Goal: Complete application form

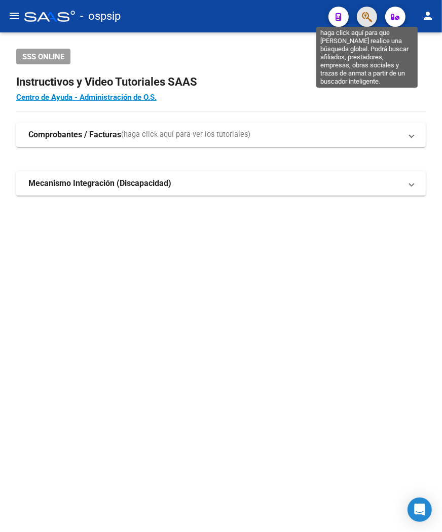
click at [365, 18] on icon "button" at bounding box center [367, 17] width 10 height 12
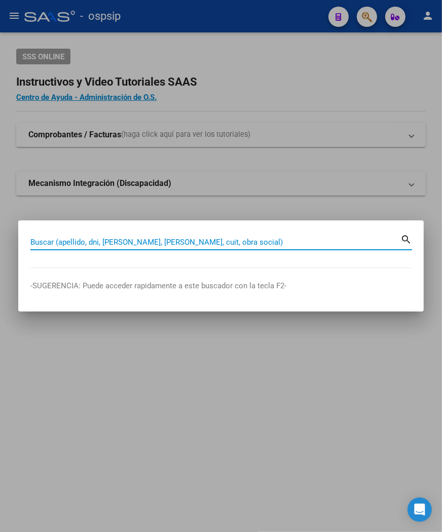
click at [74, 239] on input "Buscar (apellido, dni, [PERSON_NAME], [PERSON_NAME], cuit, obra social)" at bounding box center [215, 242] width 370 height 9
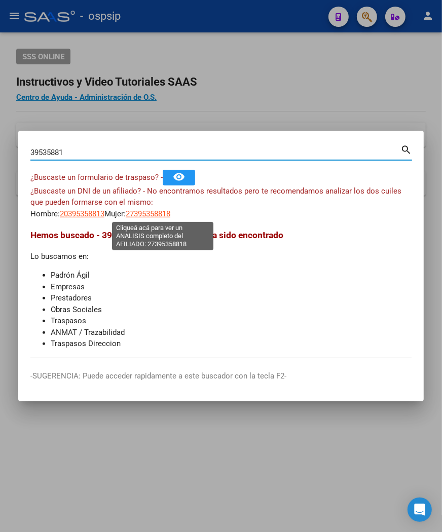
click at [148, 212] on span "27395358818" at bounding box center [148, 213] width 45 height 9
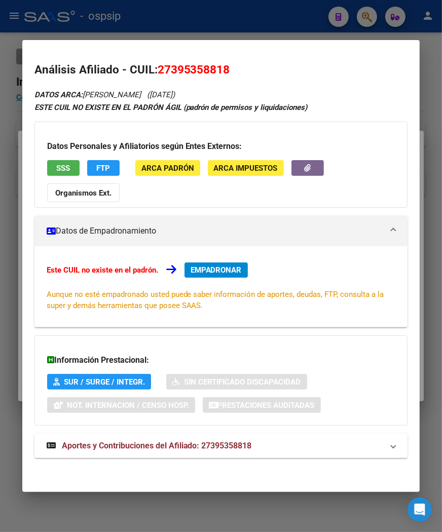
click at [155, 444] on span "Aportes y Contribuciones del Afiliado: 27395358818" at bounding box center [157, 446] width 190 height 10
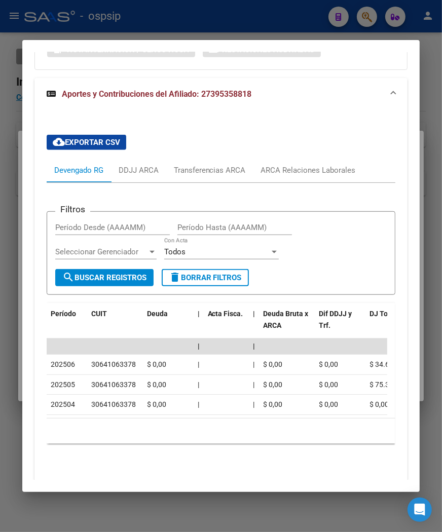
scroll to position [336, 0]
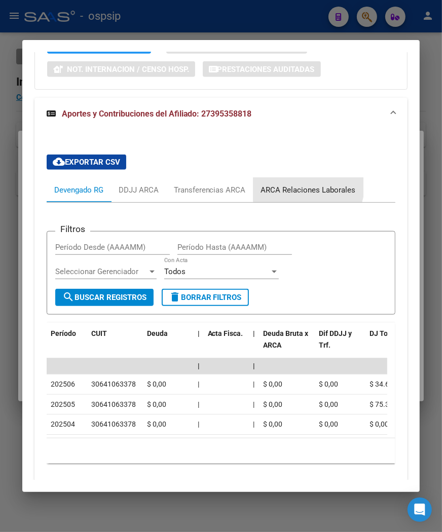
click at [308, 187] on div "ARCA Relaciones Laborales" at bounding box center [308, 189] width 95 height 11
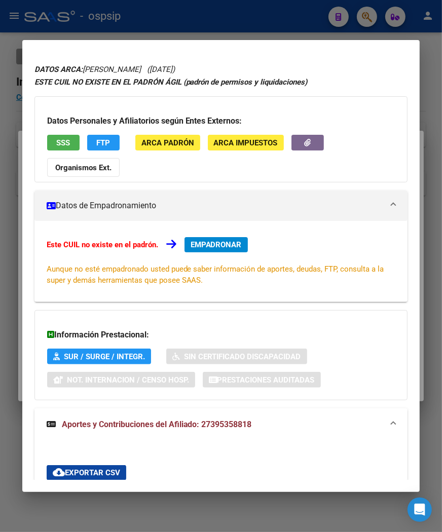
scroll to position [0, 153]
click at [362, 18] on div at bounding box center [221, 266] width 442 height 532
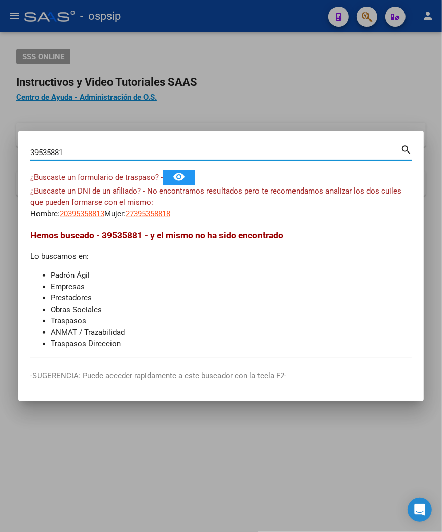
click at [70, 150] on input "39535881" at bounding box center [215, 152] width 370 height 9
type input "3"
type input "40922260"
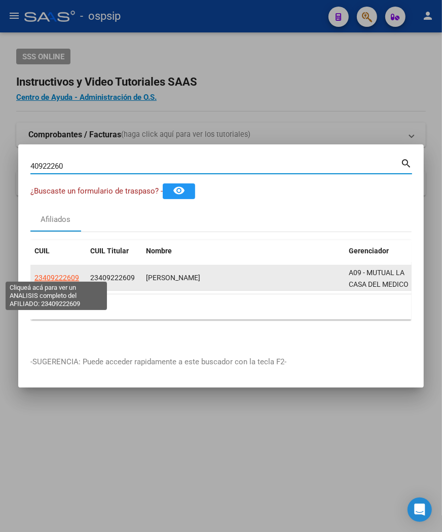
click at [58, 276] on span "23409222609" at bounding box center [56, 278] width 45 height 8
type textarea "23409222609"
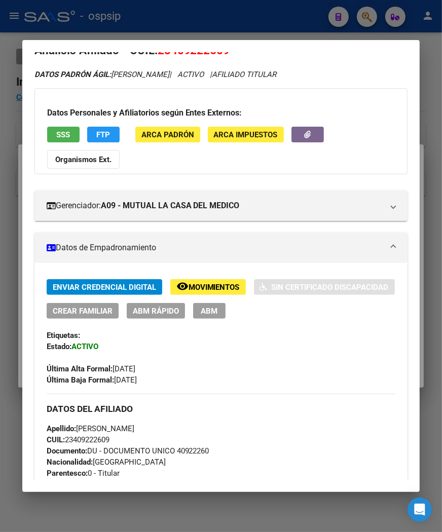
scroll to position [0, 0]
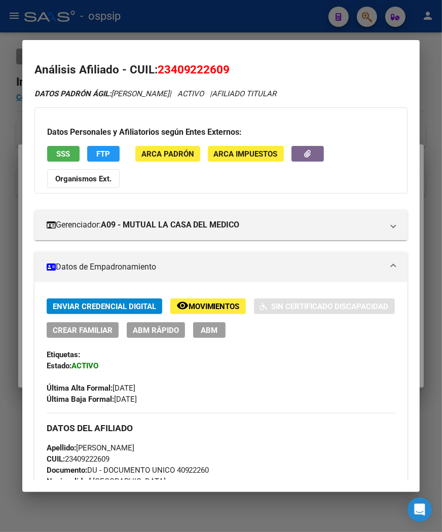
click at [200, 24] on div at bounding box center [221, 266] width 442 height 532
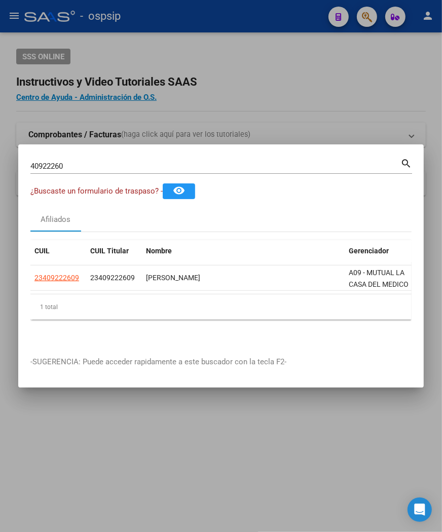
click at [200, 24] on div at bounding box center [221, 266] width 442 height 532
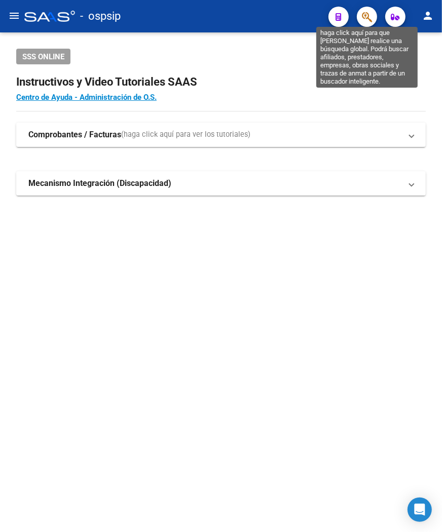
click at [362, 20] on icon "button" at bounding box center [367, 17] width 10 height 12
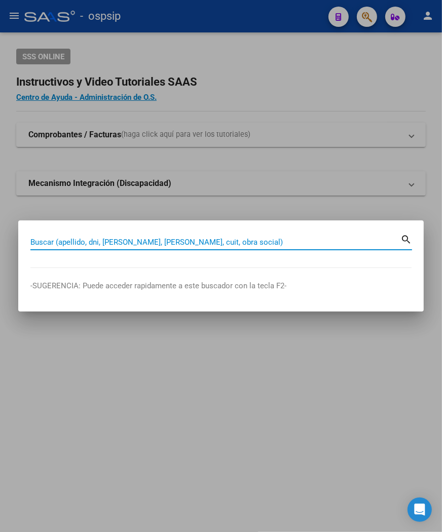
click at [36, 243] on input "Buscar (apellido, dni, [PERSON_NAME], [PERSON_NAME], cuit, obra social)" at bounding box center [215, 242] width 370 height 9
type input "37406639"
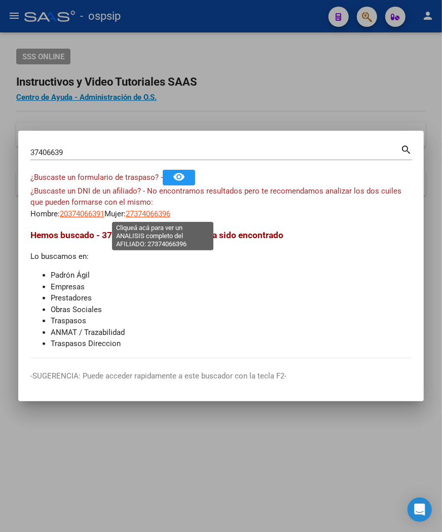
click at [156, 216] on span "27374066396" at bounding box center [148, 213] width 45 height 9
type textarea "27374066396"
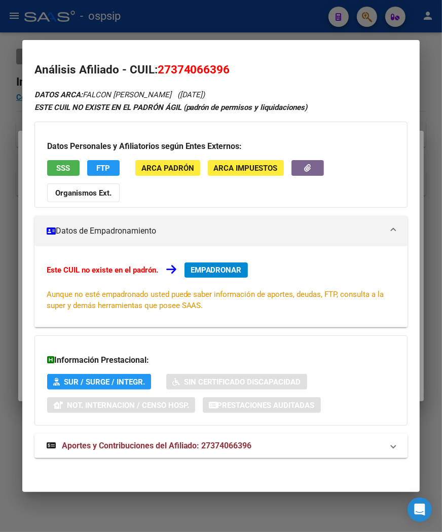
scroll to position [1, 0]
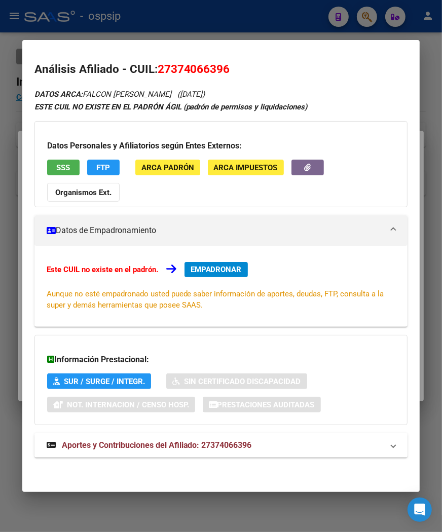
click at [155, 443] on span "Aportes y Contribuciones del Afiliado: 27374066396" at bounding box center [157, 445] width 190 height 10
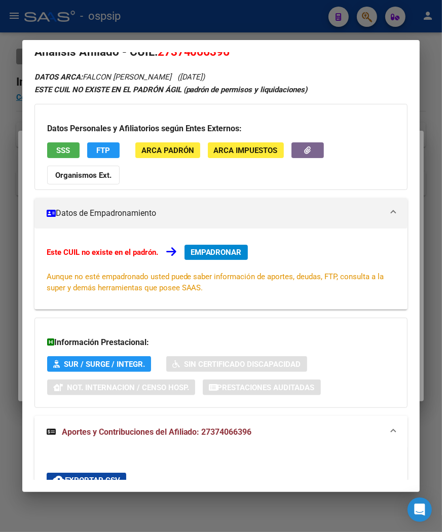
scroll to position [0, 0]
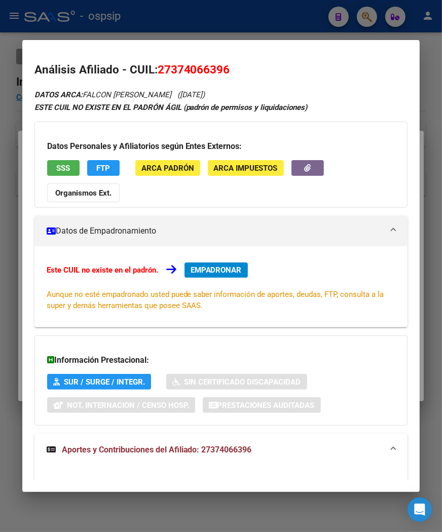
click at [222, 272] on span "EMPADRONAR" at bounding box center [216, 270] width 51 height 9
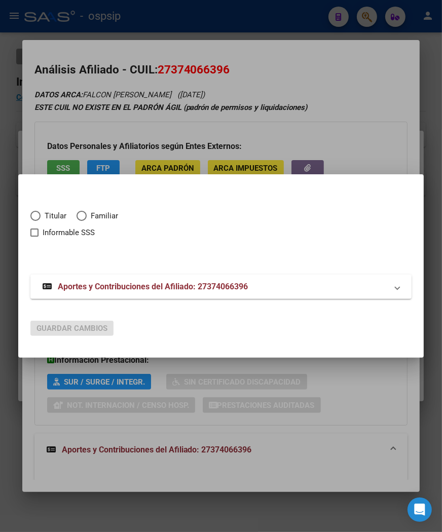
click at [35, 212] on span "Elija una opción" at bounding box center [35, 216] width 10 height 10
click at [35, 212] on input "Titular" at bounding box center [35, 216] width 10 height 10
radio input "true"
checkbox input "true"
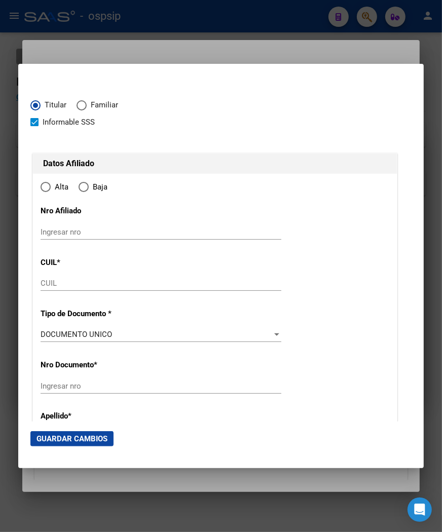
type input "27-37406639-6"
type input "37406639"
type input "FALCON"
type input "[PERSON_NAME]"
type input "[DATE]"
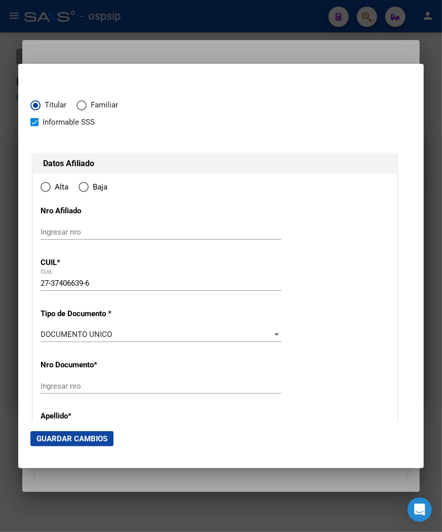
type input "LOMA HERMOSA"
type input "1657"
type input "[GEOGRAPHIC_DATA]"
type input "7486"
radio input "true"
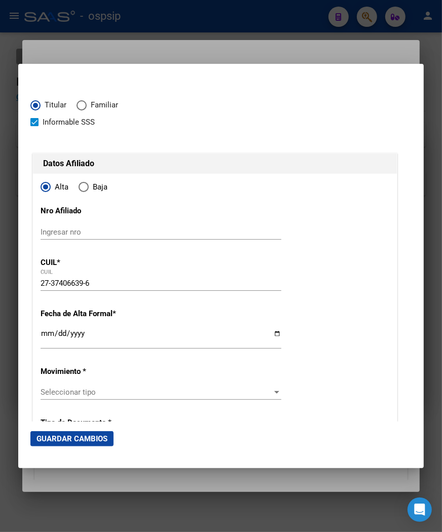
click at [44, 334] on input "Ingresar fecha" at bounding box center [161, 337] width 241 height 16
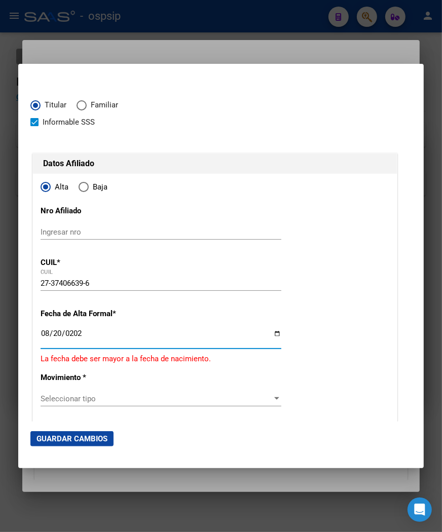
type input "[DATE]"
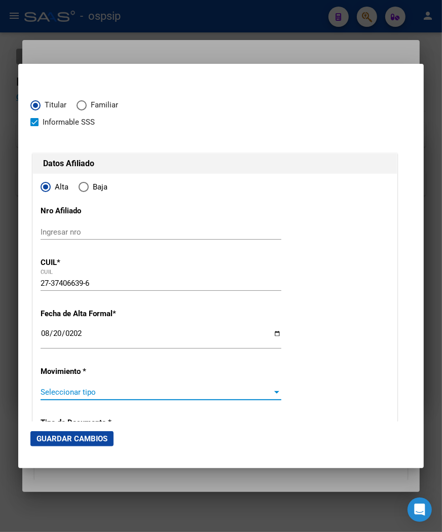
click at [260, 389] on span "Seleccionar tipo" at bounding box center [157, 392] width 232 height 9
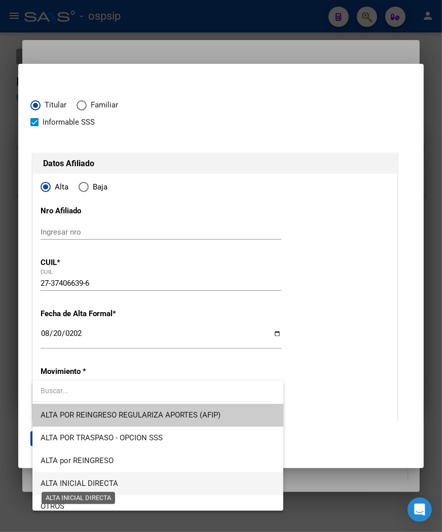
click at [88, 484] on span "ALTA INICIAL DIRECTA" at bounding box center [80, 483] width 78 height 9
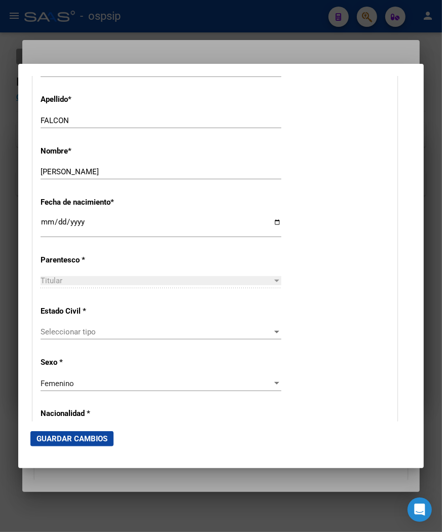
scroll to position [450, 0]
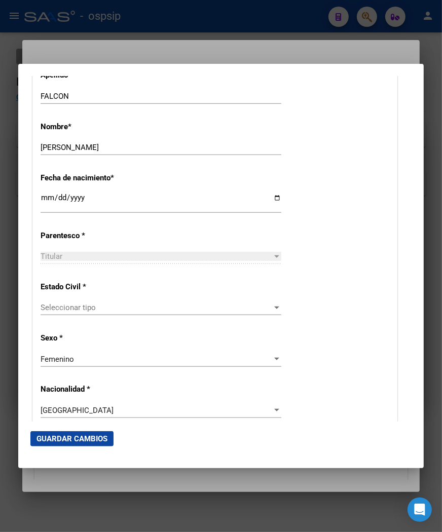
click at [245, 300] on div "Seleccionar tipo Seleccionar tipo" at bounding box center [161, 307] width 241 height 15
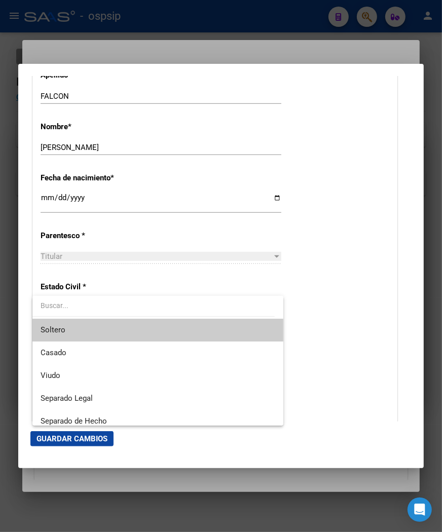
click at [90, 335] on span "Soltero" at bounding box center [158, 330] width 235 height 23
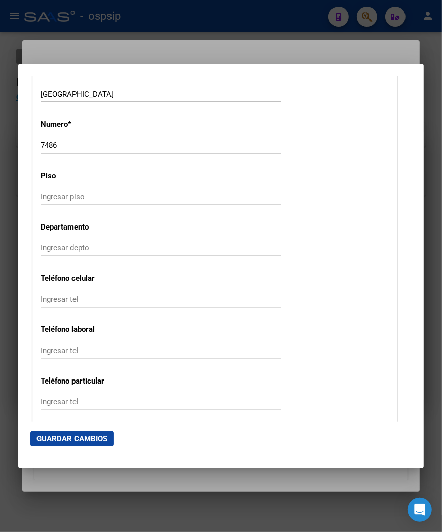
scroll to position [1126, 0]
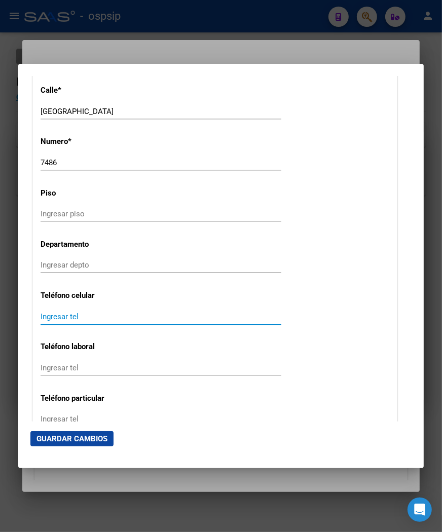
paste input "1160556956"
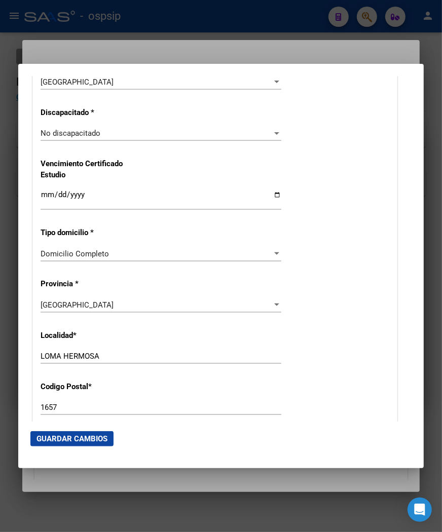
scroll to position [732, 0]
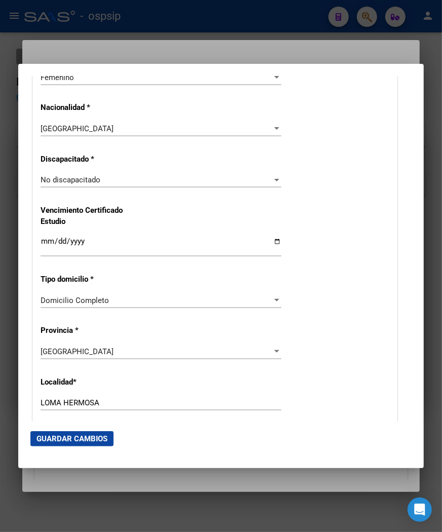
type input "1160556956"
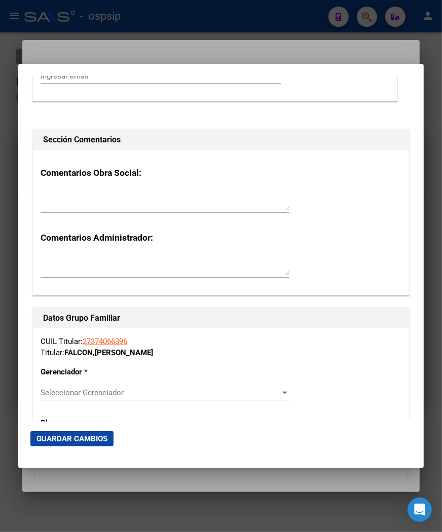
scroll to position [1689, 0]
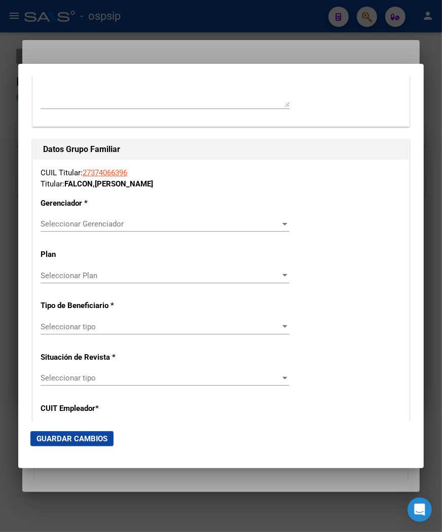
click at [259, 227] on span "Seleccionar Gerenciador" at bounding box center [161, 223] width 240 height 9
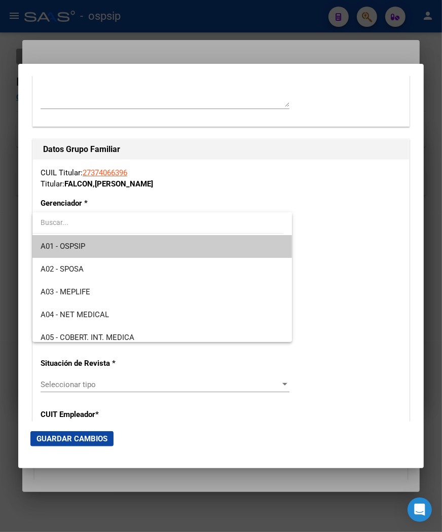
click at [180, 252] on span "A01 - OSPSIP" at bounding box center [162, 246] width 243 height 23
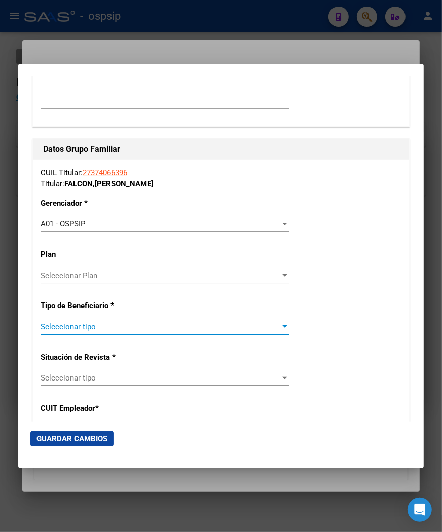
click at [254, 330] on span "Seleccionar tipo" at bounding box center [161, 326] width 240 height 9
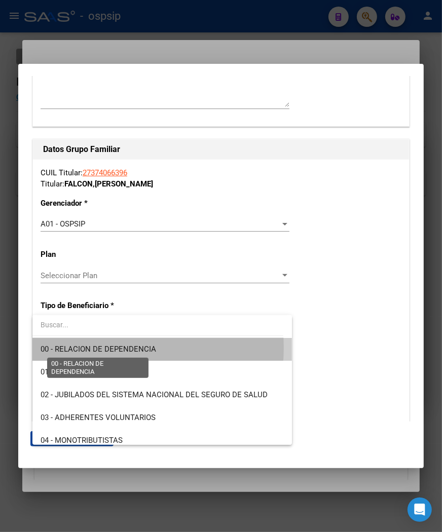
click at [96, 348] on span "00 - RELACION DE DEPENDENCIA" at bounding box center [99, 349] width 116 height 9
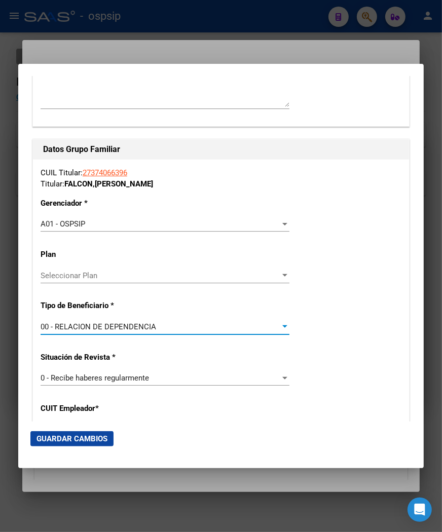
type input "33-71630774-9"
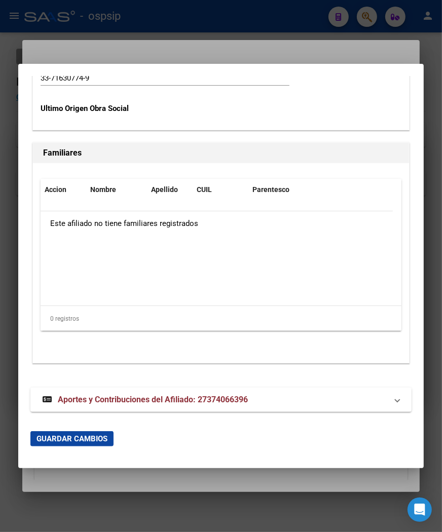
scroll to position [2043, 0]
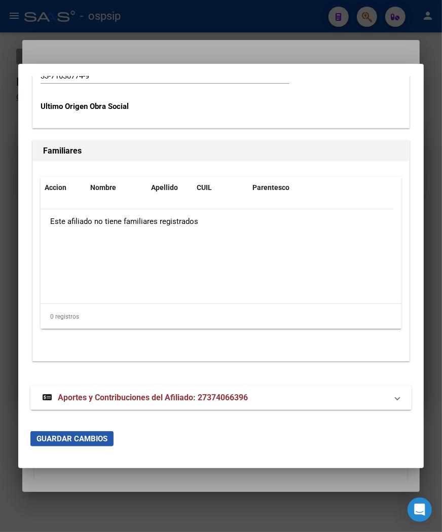
click at [78, 437] on span "Guardar Cambios" at bounding box center [71, 438] width 71 height 9
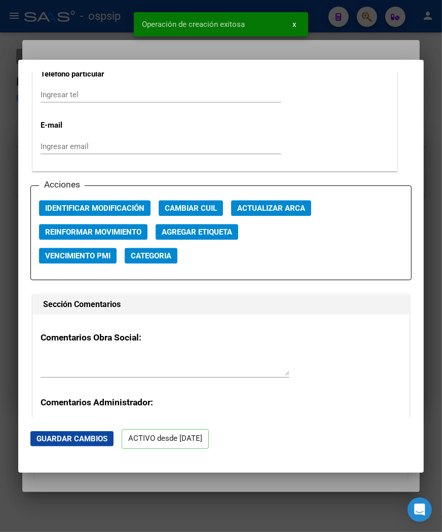
scroll to position [1408, 0]
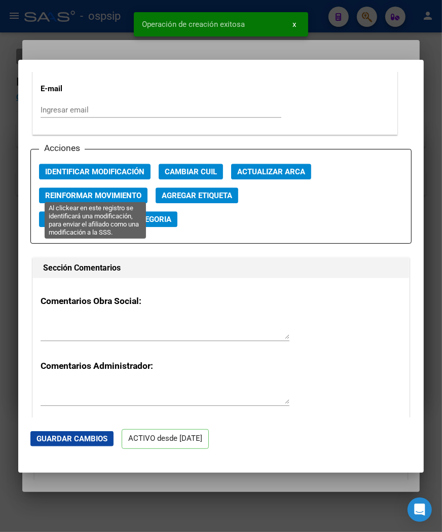
click at [88, 176] on span "Identificar Modificación" at bounding box center [94, 171] width 99 height 9
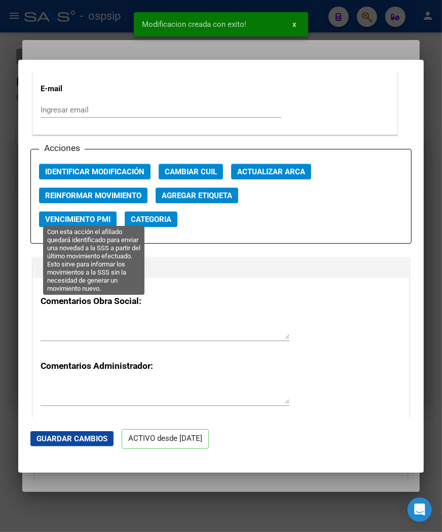
click at [83, 200] on span "Reinformar Movimiento" at bounding box center [93, 195] width 96 height 9
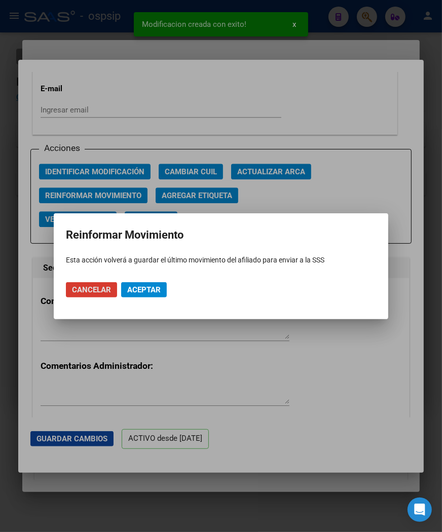
click at [150, 293] on span "Aceptar" at bounding box center [143, 289] width 33 height 9
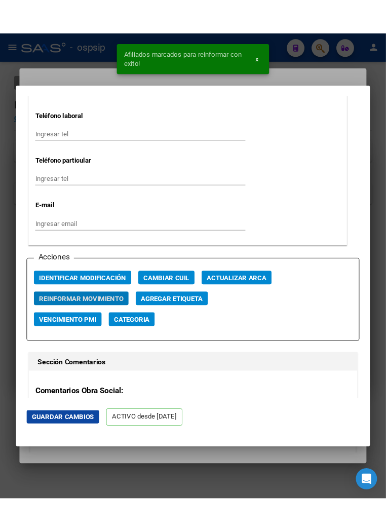
scroll to position [1295, 0]
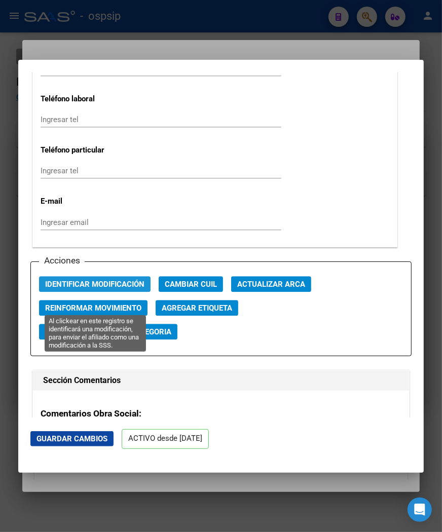
click at [96, 289] on span "Identificar Modificación" at bounding box center [94, 284] width 99 height 9
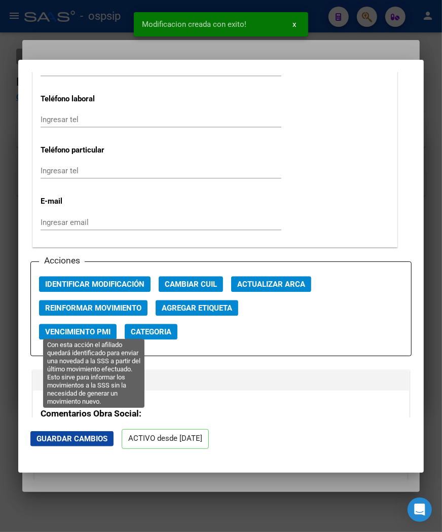
click at [105, 313] on span "Reinformar Movimiento" at bounding box center [93, 308] width 96 height 9
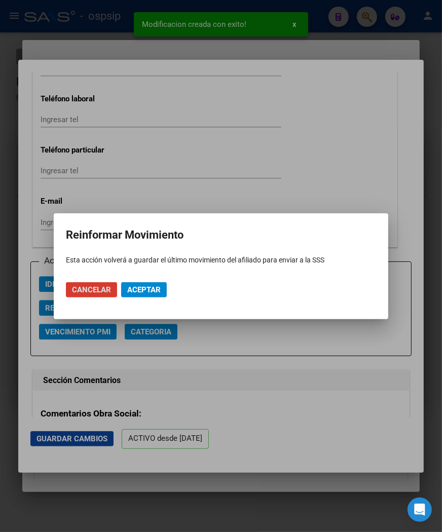
click at [149, 282] on button "Aceptar" at bounding box center [144, 289] width 46 height 15
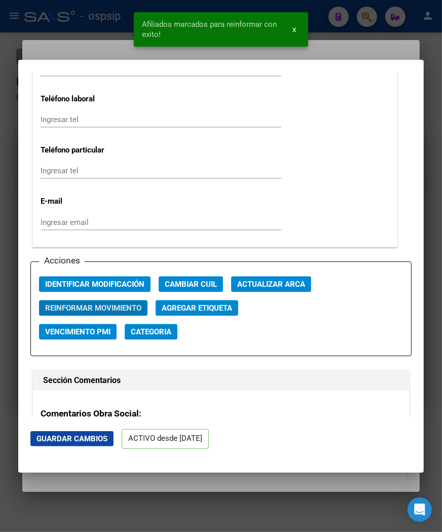
click at [75, 441] on span "Guardar Cambios" at bounding box center [71, 438] width 71 height 9
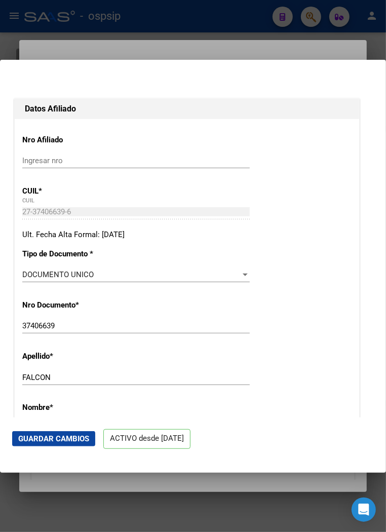
scroll to position [0, 0]
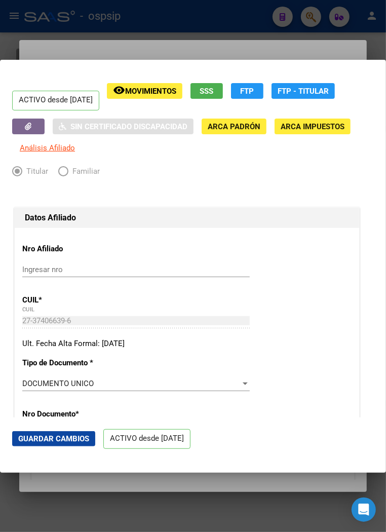
click at [203, 13] on div at bounding box center [193, 266] width 386 height 532
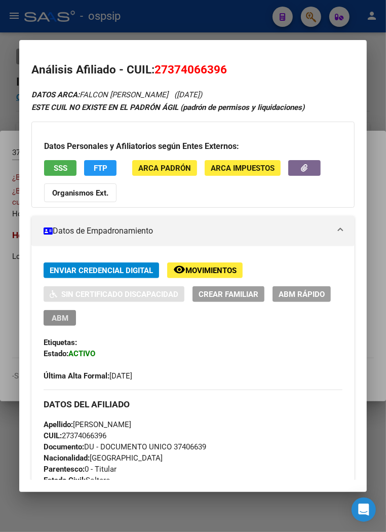
click at [55, 316] on span "ABM" at bounding box center [60, 318] width 17 height 9
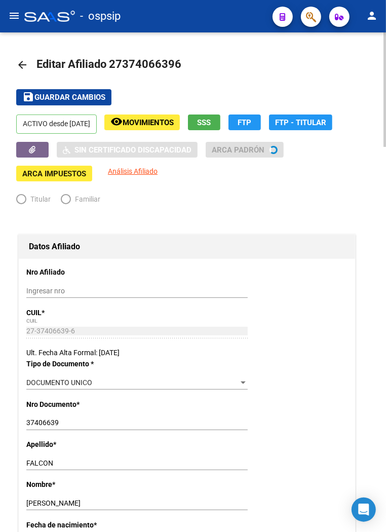
radio input "true"
type input "33-71630774-9"
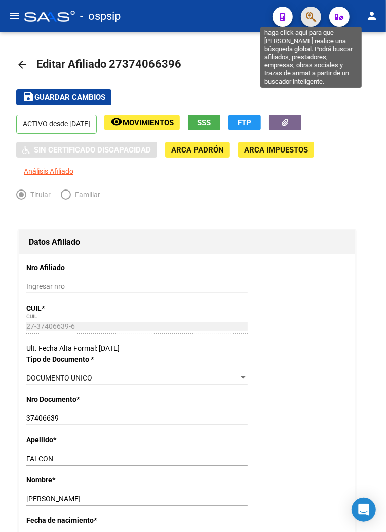
click at [315, 16] on icon "button" at bounding box center [311, 17] width 10 height 12
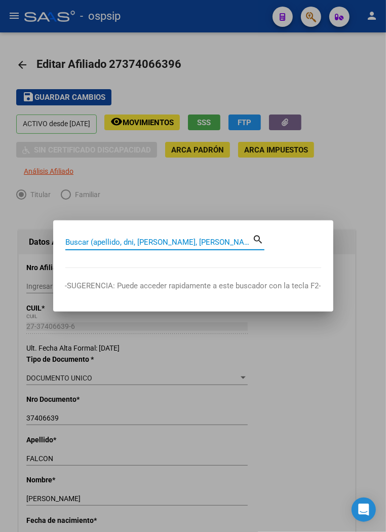
click at [91, 243] on input "Buscar (apellido, dni, [PERSON_NAME], [PERSON_NAME], cuit, obra social)" at bounding box center [159, 242] width 188 height 9
type input "24741819"
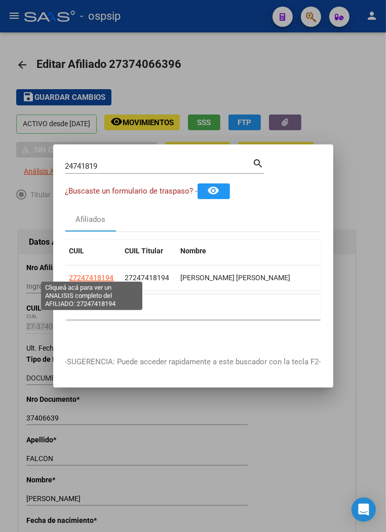
click at [95, 275] on span "27247418194" at bounding box center [91, 278] width 45 height 8
type textarea "27247418194"
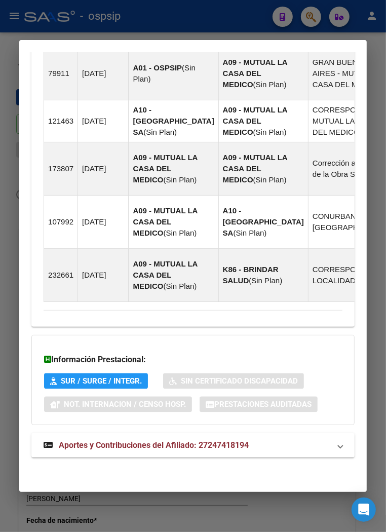
scroll to position [874, 0]
click at [151, 444] on span "Aportes y Contribuciones del Afiliado: 27247418194" at bounding box center [154, 445] width 190 height 10
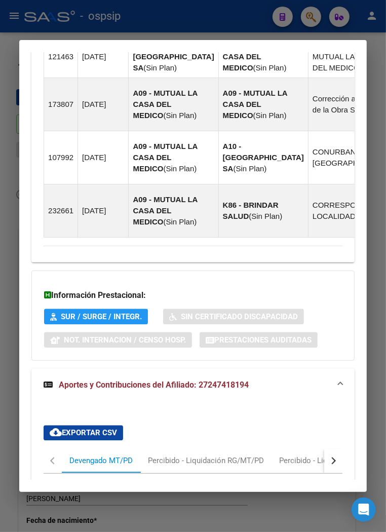
scroll to position [841, 0]
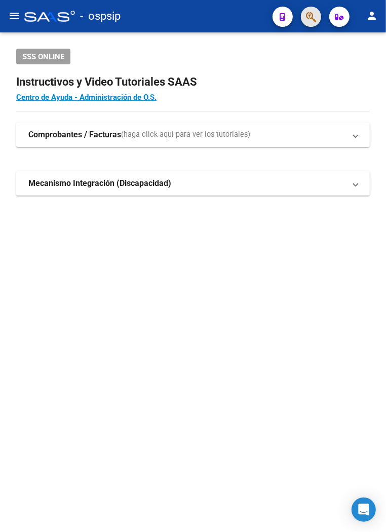
click at [314, 24] on span "button" at bounding box center [311, 17] width 10 height 21
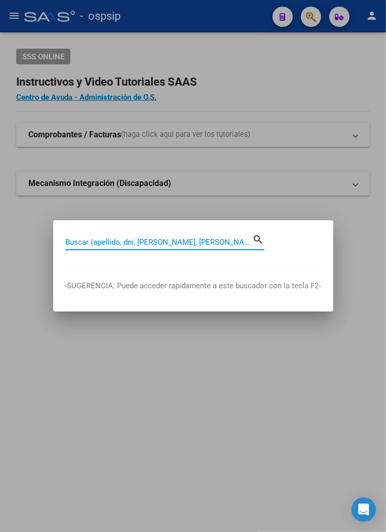
click at [98, 245] on input "Buscar (apellido, dni, [PERSON_NAME], [PERSON_NAME], cuit, obra social)" at bounding box center [159, 242] width 188 height 9
type input "37406639"
click at [259, 239] on mat-icon "search" at bounding box center [259, 239] width 12 height 12
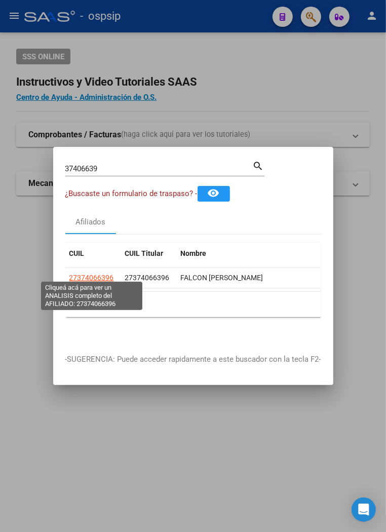
click at [103, 276] on span "27374066396" at bounding box center [91, 278] width 45 height 8
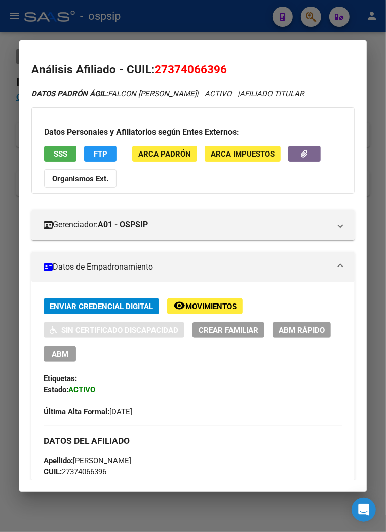
click at [251, 21] on div at bounding box center [193, 266] width 386 height 532
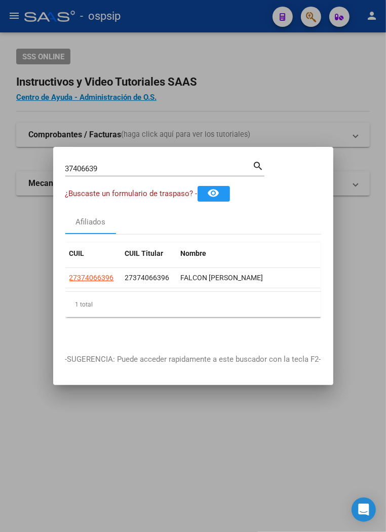
click at [247, 22] on div at bounding box center [193, 266] width 386 height 532
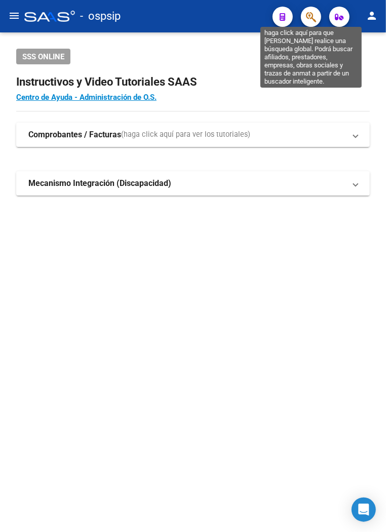
click at [312, 17] on icon "button" at bounding box center [311, 17] width 10 height 12
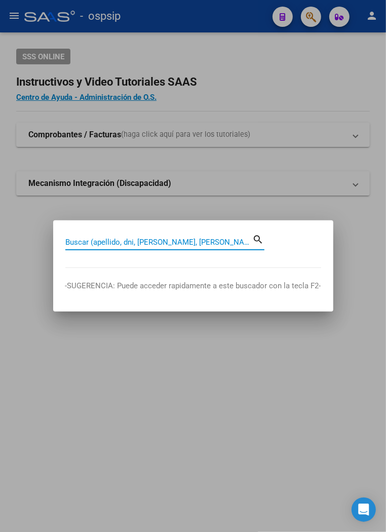
click at [85, 241] on input "Buscar (apellido, dni, [PERSON_NAME], [PERSON_NAME], cuit, obra social)" at bounding box center [159, 242] width 188 height 9
type input "53725381"
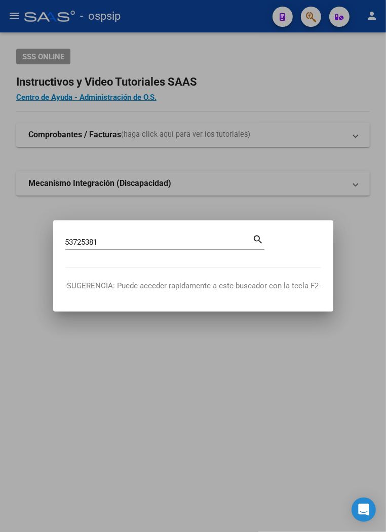
click at [257, 239] on mat-icon "search" at bounding box center [259, 239] width 12 height 12
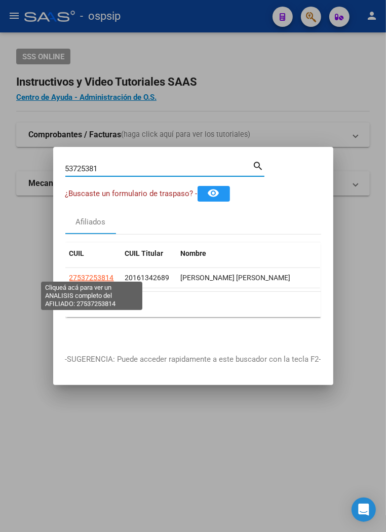
click at [94, 276] on span "27537253814" at bounding box center [91, 278] width 45 height 8
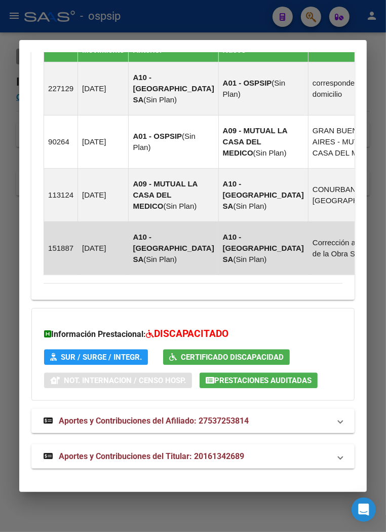
scroll to position [981, 0]
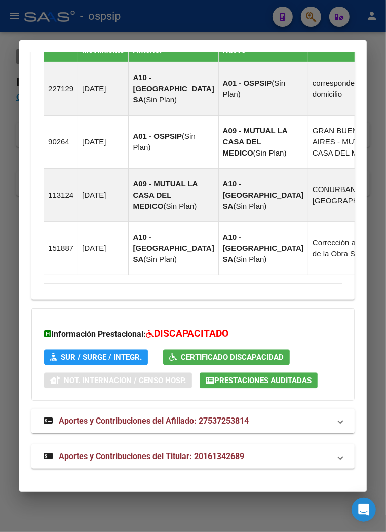
click at [125, 422] on span "Aportes y Contribuciones del Afiliado: 27537253814" at bounding box center [154, 421] width 190 height 10
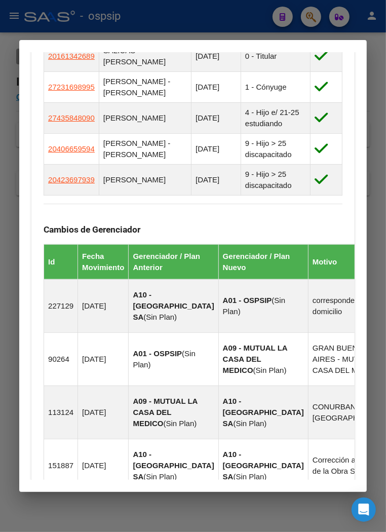
scroll to position [700, 0]
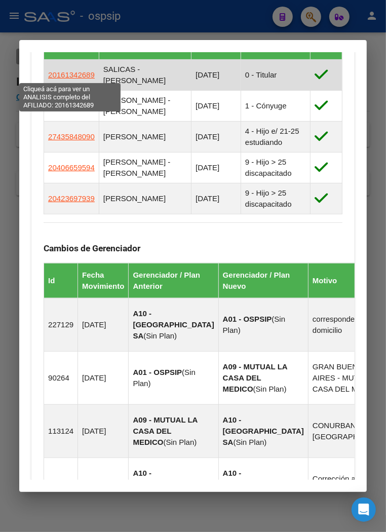
click at [71, 75] on span "20161342689" at bounding box center [71, 74] width 47 height 9
type textarea "20161342689"
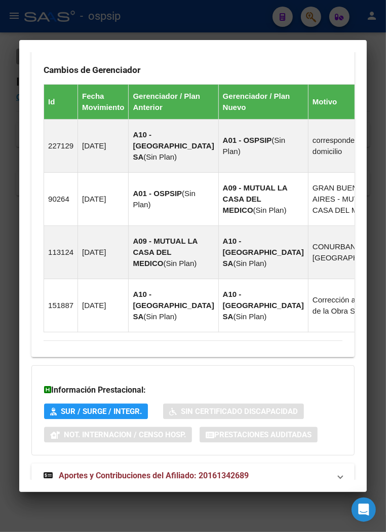
scroll to position [951, 0]
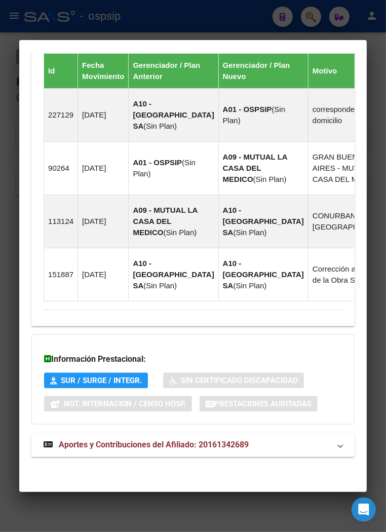
click at [121, 445] on span "Aportes y Contribuciones del Afiliado: 20161342689" at bounding box center [154, 445] width 190 height 10
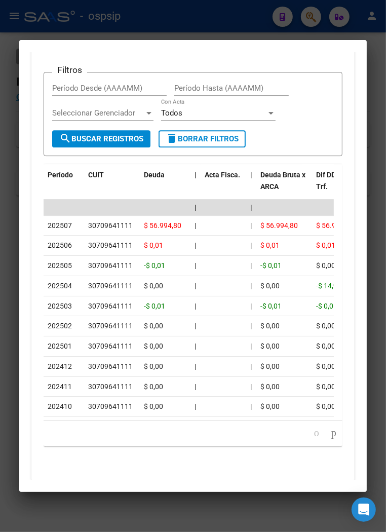
scroll to position [1375, 0]
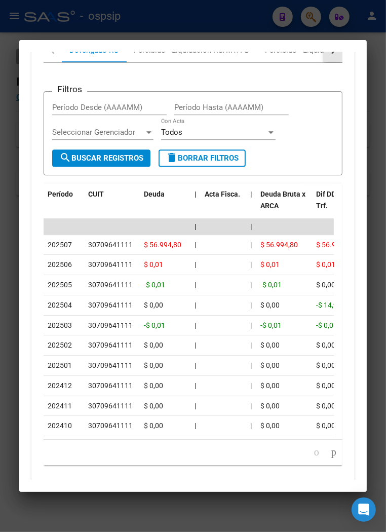
click at [328, 62] on button "button" at bounding box center [333, 50] width 18 height 24
click at [233, 56] on div "DDJJ ARCA" at bounding box center [228, 50] width 40 height 11
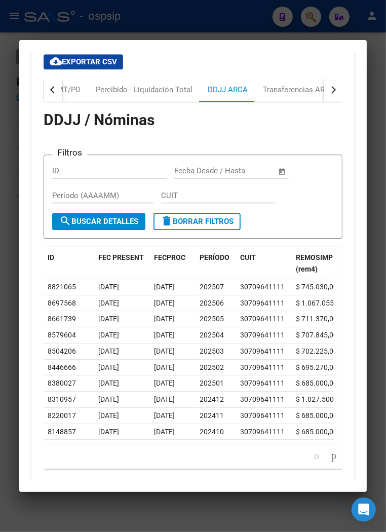
scroll to position [1309, 0]
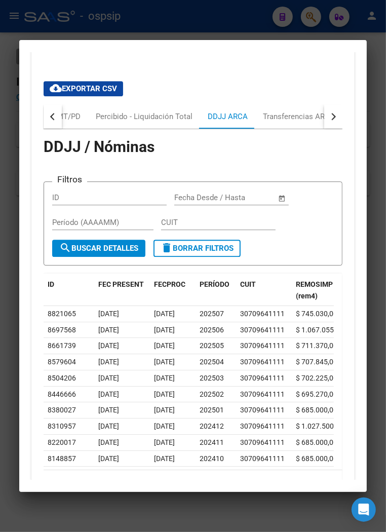
click at [326, 129] on button "button" at bounding box center [333, 116] width 18 height 24
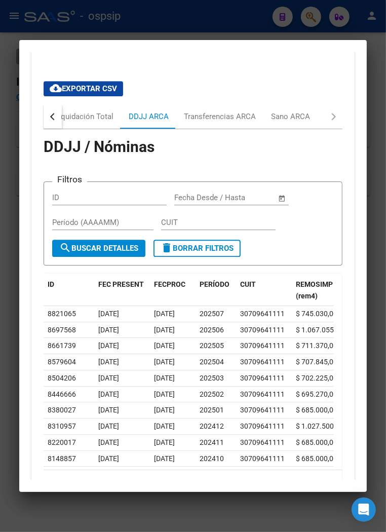
click at [49, 129] on button "button" at bounding box center [53, 116] width 18 height 24
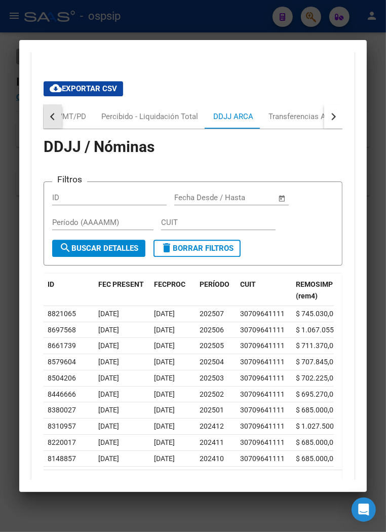
click at [49, 129] on button "button" at bounding box center [53, 116] width 18 height 24
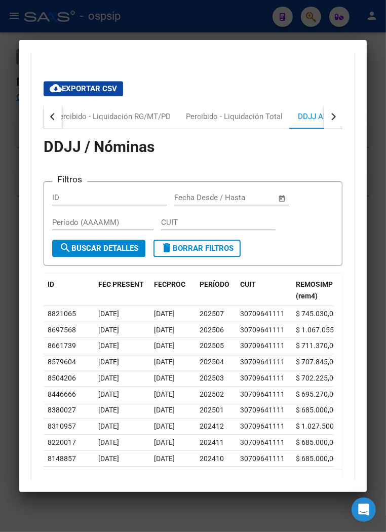
click at [49, 129] on button "button" at bounding box center [53, 116] width 18 height 24
click at [329, 120] on div "button" at bounding box center [332, 116] width 7 height 7
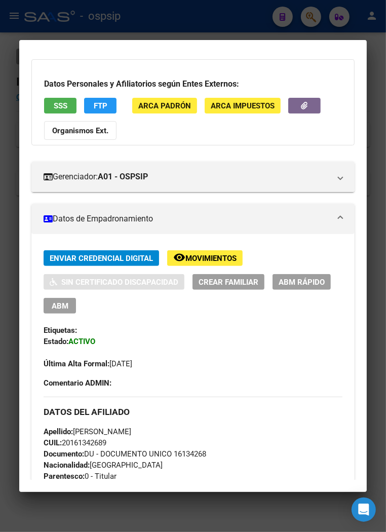
scroll to position [0, 0]
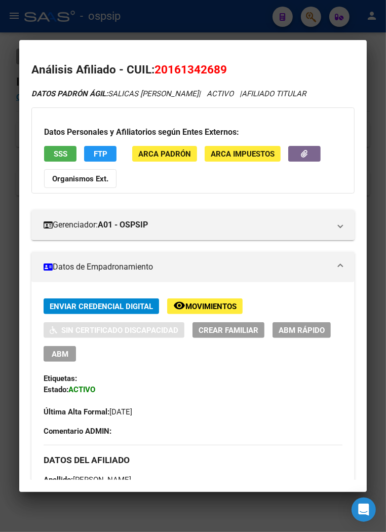
click at [195, 19] on div at bounding box center [193, 266] width 386 height 532
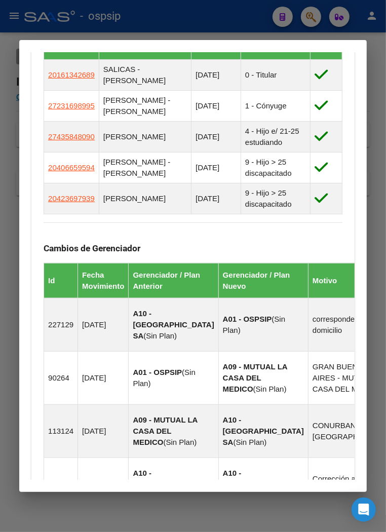
click at [195, 19] on div at bounding box center [193, 266] width 386 height 532
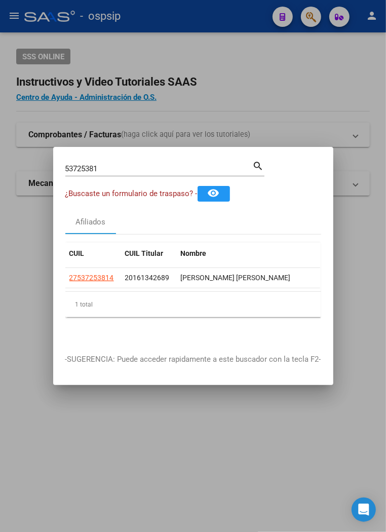
click at [199, 16] on div at bounding box center [193, 266] width 386 height 532
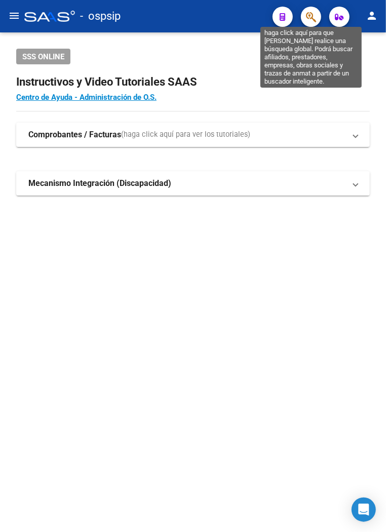
click at [310, 17] on icon "button" at bounding box center [311, 17] width 10 height 12
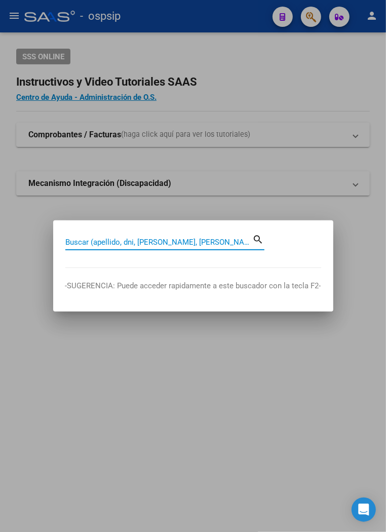
click at [84, 241] on input "Buscar (apellido, dni, [PERSON_NAME], [PERSON_NAME], cuit, obra social)" at bounding box center [159, 242] width 188 height 9
type input "37406639"
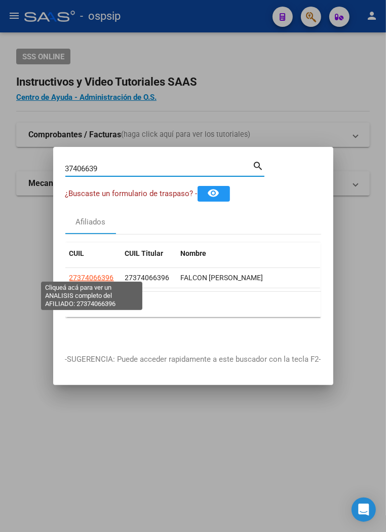
click at [88, 275] on span "27374066396" at bounding box center [91, 278] width 45 height 8
type textarea "27374066396"
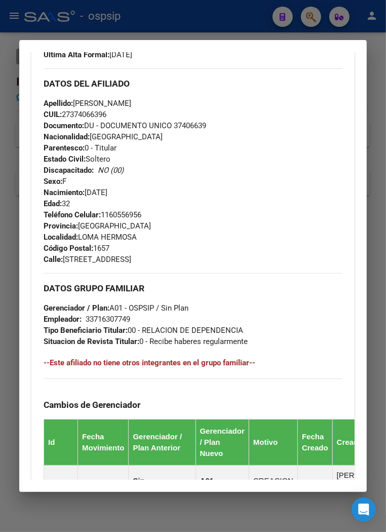
scroll to position [338, 0]
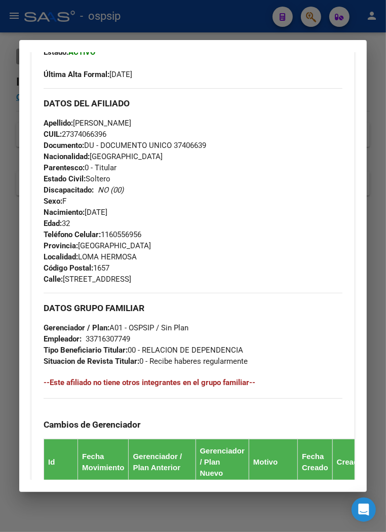
click at [186, 198] on div "Apellido: PAMELA STEFANIA FALCON CUIL: 27374066396 Documento: DU - DOCUMENTO UN…" at bounding box center [193, 174] width 299 height 112
drag, startPoint x: 73, startPoint y: 122, endPoint x: 141, endPoint y: 122, distance: 67.4
click at [131, 122] on span "Apellido: PAMELA STEFANIA FALCON" at bounding box center [88, 123] width 88 height 9
copy span "[PERSON_NAME]"
click at [213, 172] on div "Apellido: PAMELA STEFANIA FALCON CUIL: 27374066396 Documento: DU - DOCUMENTO UN…" at bounding box center [193, 174] width 299 height 112
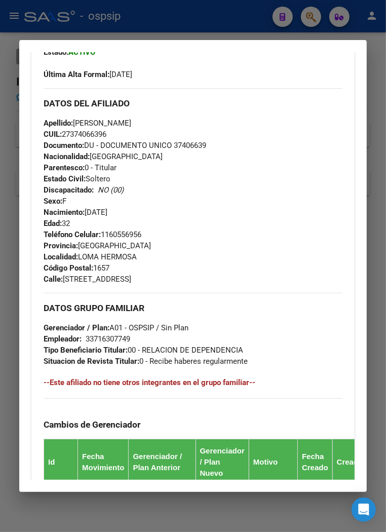
drag, startPoint x: 62, startPoint y: 279, endPoint x: 141, endPoint y: 282, distance: 78.6
click at [131, 282] on span "Calle: AVENIDA LIBERTADOR 7486" at bounding box center [88, 279] width 88 height 9
copy span "[GEOGRAPHIC_DATA]"
click at [261, 272] on div "Teléfono Celular: 1160556956 Provincia: Buenos Aires Localidad: LOMA HERMOSA Có…" at bounding box center [193, 257] width 299 height 56
drag, startPoint x: 103, startPoint y: 235, endPoint x: 175, endPoint y: 235, distance: 72.5
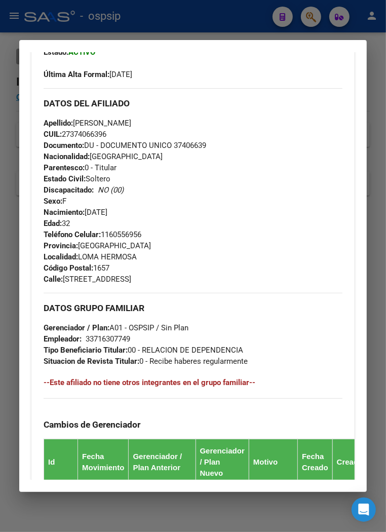
click at [175, 235] on div "Teléfono Celular: 1160556956 Provincia: Buenos Aires Localidad: LOMA HERMOSA Có…" at bounding box center [193, 257] width 299 height 56
copy span "1160556956"
click at [269, 262] on div "Teléfono Celular: 1160556956 Provincia: Buenos Aires Localidad: LOMA HERMOSA Có…" at bounding box center [193, 257] width 299 height 56
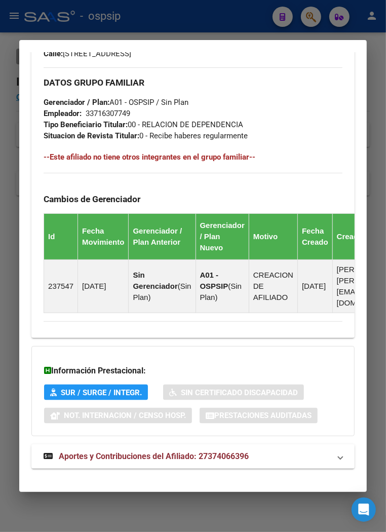
scroll to position [564, 0]
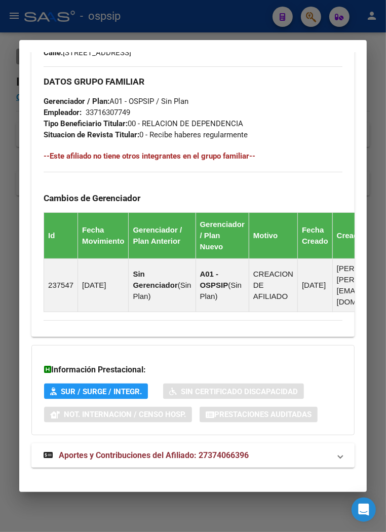
click at [139, 451] on span "Aportes y Contribuciones del Afiliado: 27374066396" at bounding box center [154, 456] width 190 height 10
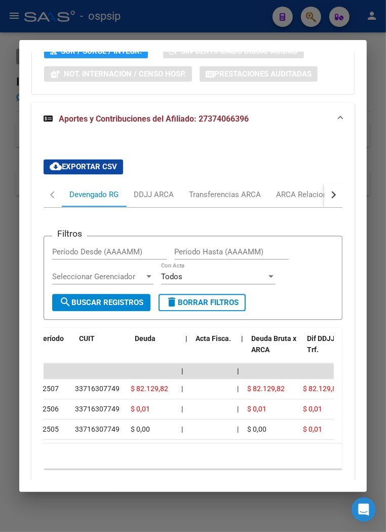
scroll to position [0, 0]
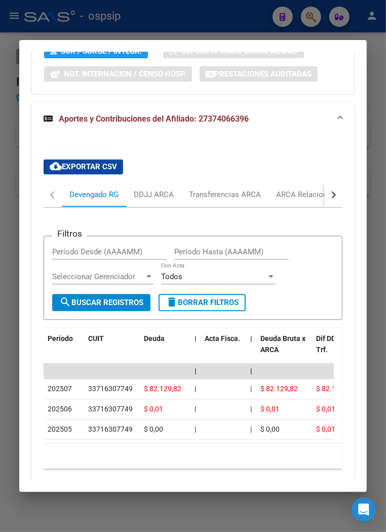
click at [324, 190] on button "button" at bounding box center [333, 195] width 18 height 24
click at [275, 190] on div "ARCA Relaciones Laborales" at bounding box center [262, 195] width 95 height 11
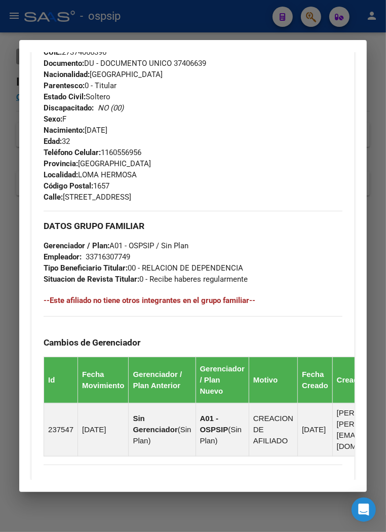
scroll to position [363, 0]
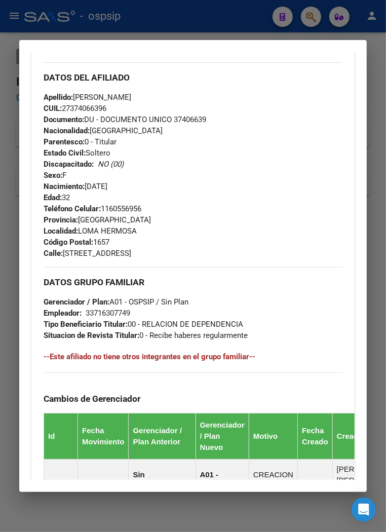
drag, startPoint x: 140, startPoint y: 96, endPoint x: 194, endPoint y: 98, distance: 53.3
click at [194, 98] on div "Apellido: PAMELA STEFANIA FALCON CUIL: 27374066396 Documento: DU - DOCUMENTO UN…" at bounding box center [193, 148] width 299 height 112
copy span "FALCON"
drag, startPoint x: 224, startPoint y: 188, endPoint x: 213, endPoint y: 184, distance: 10.7
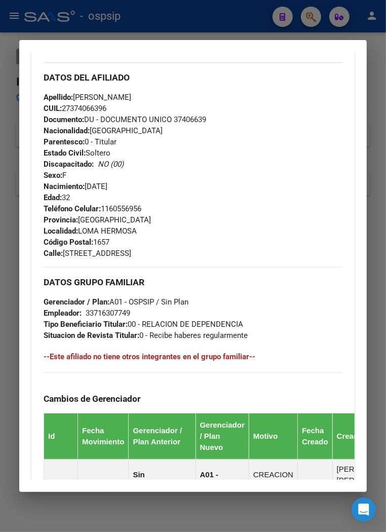
click at [223, 188] on div "Apellido: PAMELA STEFANIA FALCON CUIL: 27374066396 Documento: DU - DOCUMENTO UN…" at bounding box center [193, 148] width 299 height 112
drag, startPoint x: 73, startPoint y: 94, endPoint x: 33, endPoint y: 104, distance: 40.8
click at [33, 104] on div "Enviar Credencial Digital remove_red_eye Movimientos Sin Certificado Discapacid…" at bounding box center [192, 232] width 323 height 595
click at [218, 97] on div "Apellido: PAMELA STEFANIA FALCON CUIL: 27374066396 Documento: DU - DOCUMENTO UN…" at bounding box center [193, 148] width 299 height 112
drag, startPoint x: 141, startPoint y: 94, endPoint x: 72, endPoint y: 95, distance: 68.4
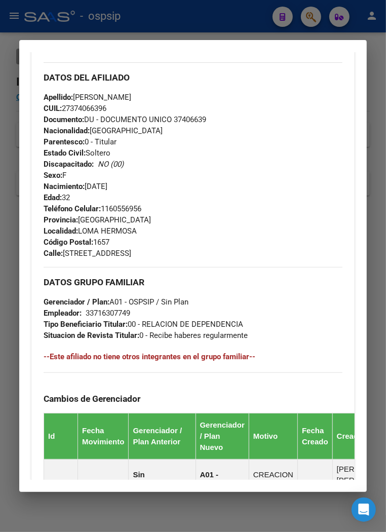
click at [72, 95] on span "Apellido: PAMELA STEFANIA FALCON" at bounding box center [88, 97] width 88 height 9
copy span ": PAMELA STEFANIA"
click at [222, 190] on div "Apellido: PAMELA STEFANIA FALCON CUIL: 27374066396 Documento: DU - DOCUMENTO UN…" at bounding box center [193, 148] width 299 height 112
drag, startPoint x: 63, startPoint y: 253, endPoint x: 96, endPoint y: 265, distance: 34.9
click at [96, 265] on div "Enviar Credencial Digital remove_red_eye Movimientos Sin Certificado Discapacid…" at bounding box center [193, 228] width 299 height 586
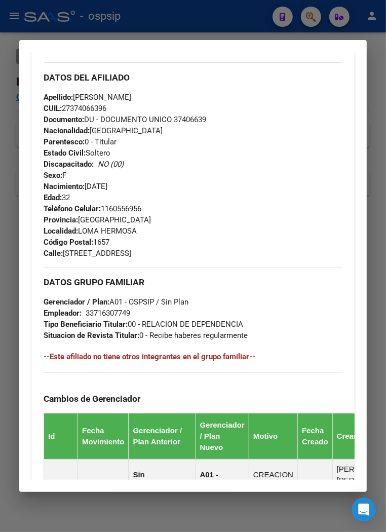
copy span "[STREET_ADDRESS]"
click at [220, 231] on div "Teléfono Celular: 1160556956 Provincia: Buenos Aires Localidad: LOMA HERMOSA Có…" at bounding box center [193, 231] width 299 height 56
drag, startPoint x: 103, startPoint y: 206, endPoint x: 162, endPoint y: 204, distance: 58.9
click at [162, 204] on div "Teléfono Celular: 1160556956 Provincia: Buenos Aires Localidad: LOMA HERMOSA Có…" at bounding box center [193, 231] width 299 height 56
copy span "1160556956"
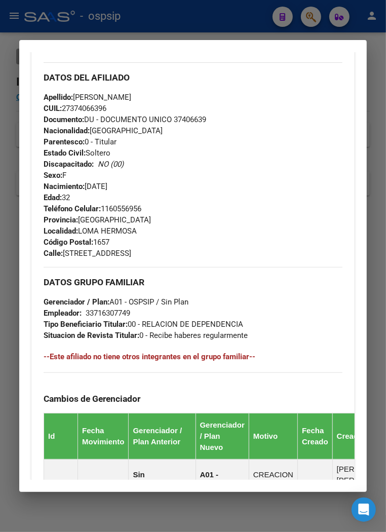
click at [174, 183] on div "Apellido: PAMELA STEFANIA FALCON CUIL: 27374066396 Documento: DU - DOCUMENTO UN…" at bounding box center [193, 148] width 299 height 112
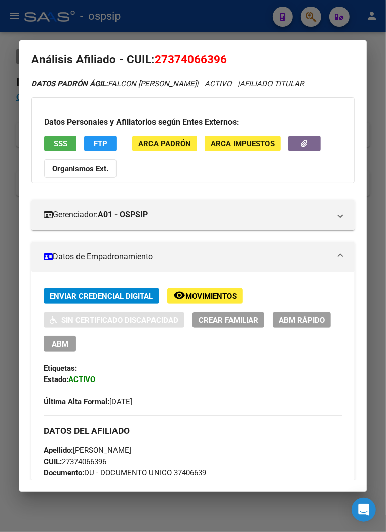
scroll to position [0, 0]
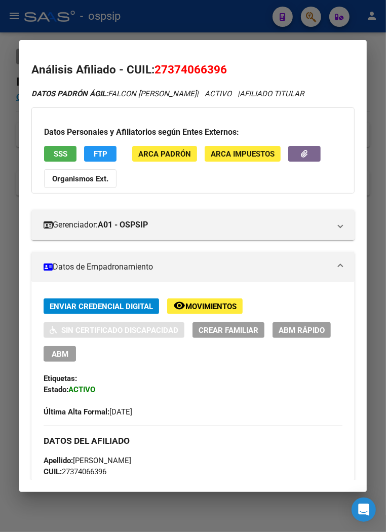
click at [310, 18] on div at bounding box center [193, 266] width 386 height 532
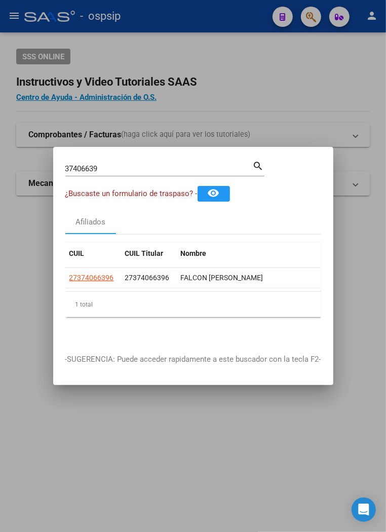
click at [106, 165] on input "37406639" at bounding box center [159, 168] width 188 height 9
type input "3"
type input "17131771"
click at [264, 159] on mat-icon "search" at bounding box center [259, 165] width 12 height 12
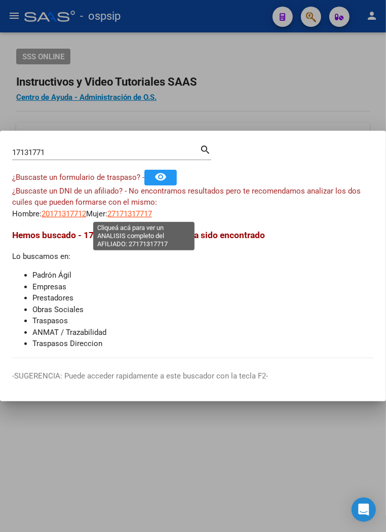
click at [140, 213] on span "27171317717" at bounding box center [129, 213] width 45 height 9
type textarea "27171317717"
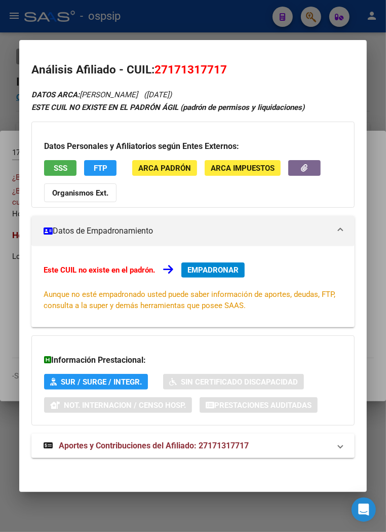
scroll to position [1, 0]
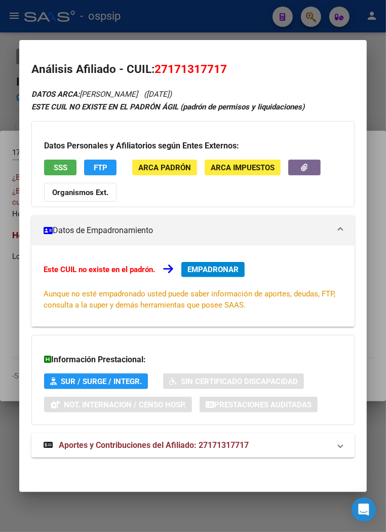
click at [127, 442] on span "Aportes y Contribuciones del Afiliado: 27171317717" at bounding box center [154, 445] width 190 height 10
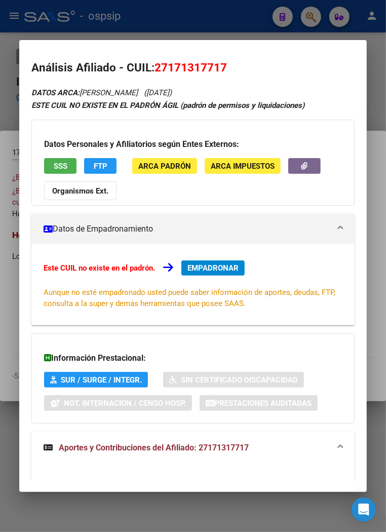
scroll to position [0, 0]
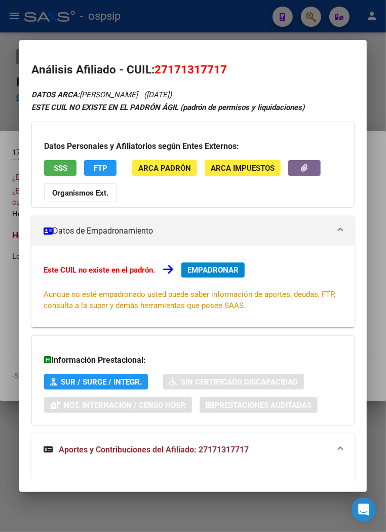
click at [153, 18] on div at bounding box center [193, 266] width 386 height 532
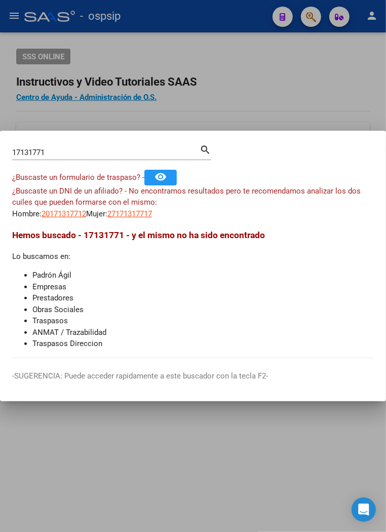
click at [257, 85] on div at bounding box center [193, 266] width 386 height 532
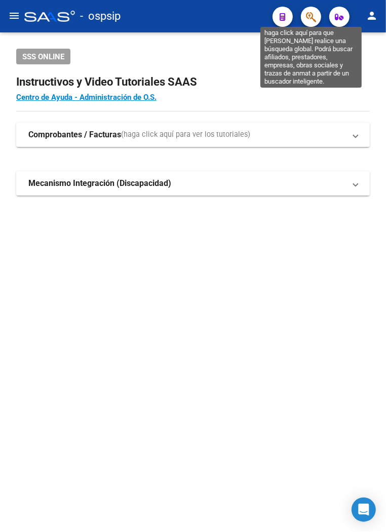
click at [310, 19] on icon "button" at bounding box center [311, 17] width 10 height 12
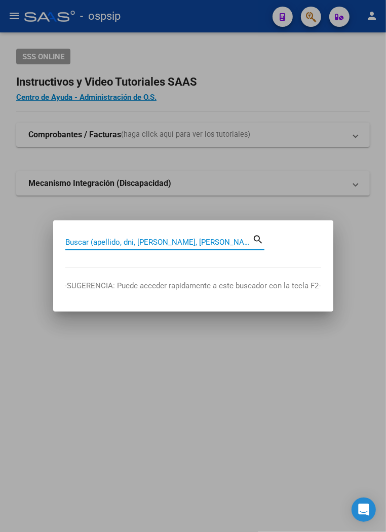
click at [79, 240] on input "Buscar (apellido, dni, [PERSON_NAME], [PERSON_NAME], cuit, obra social)" at bounding box center [159, 242] width 188 height 9
type input "21735281"
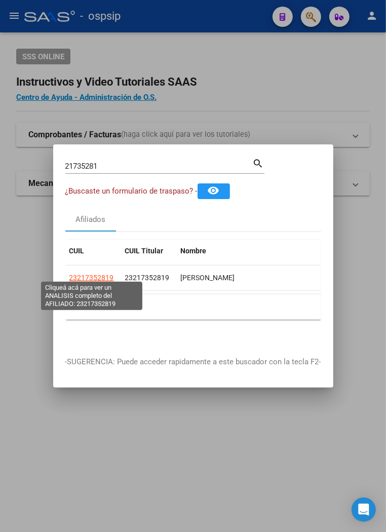
click at [95, 274] on span "23217352819" at bounding box center [91, 278] width 45 height 8
type textarea "23217352819"
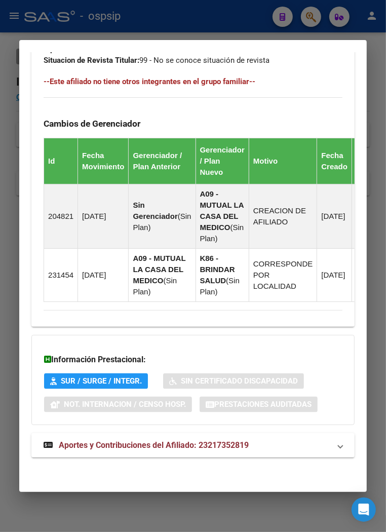
scroll to position [661, 0]
click at [160, 445] on span "Aportes y Contribuciones del Afiliado: 23217352819" at bounding box center [154, 445] width 190 height 10
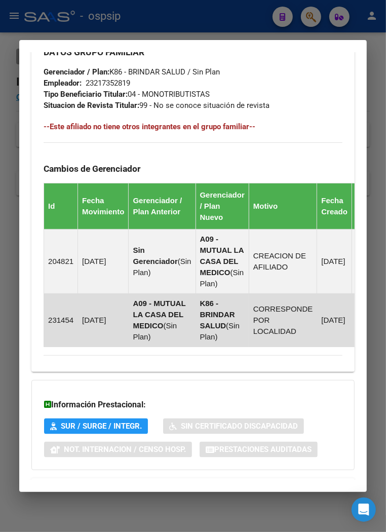
scroll to position [549, 0]
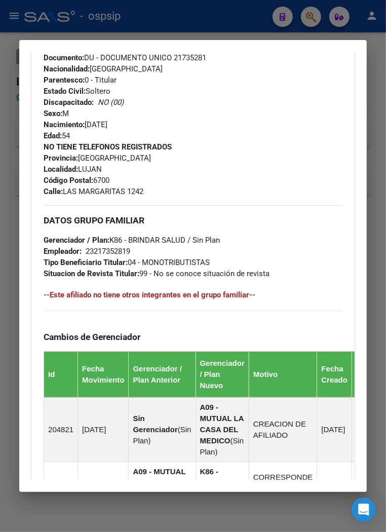
drag, startPoint x: 252, startPoint y: 257, endPoint x: 358, endPoint y: 355, distance: 144.2
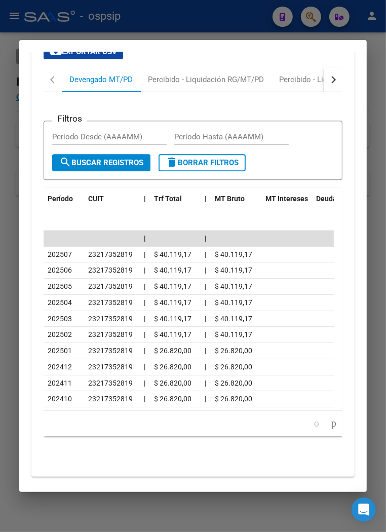
scroll to position [1135, 0]
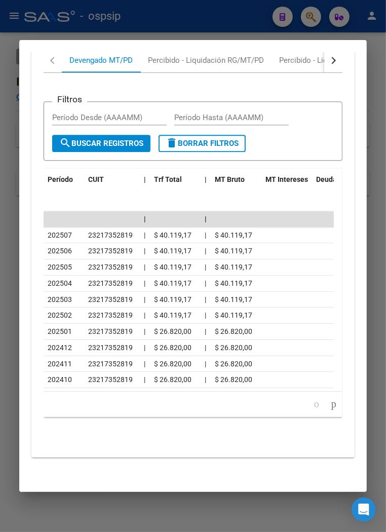
click at [375, 54] on div at bounding box center [193, 266] width 386 height 532
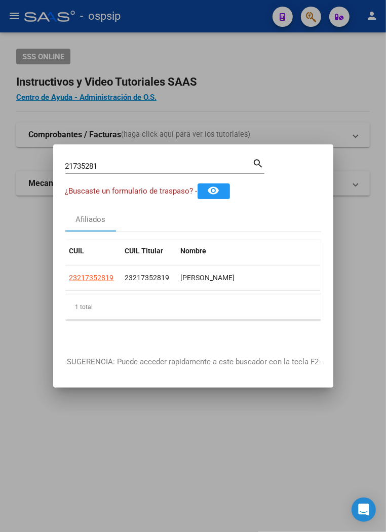
click at [245, 106] on div at bounding box center [193, 266] width 386 height 532
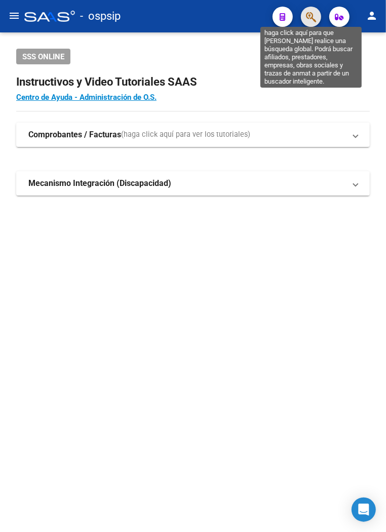
click at [313, 21] on icon "button" at bounding box center [311, 17] width 10 height 12
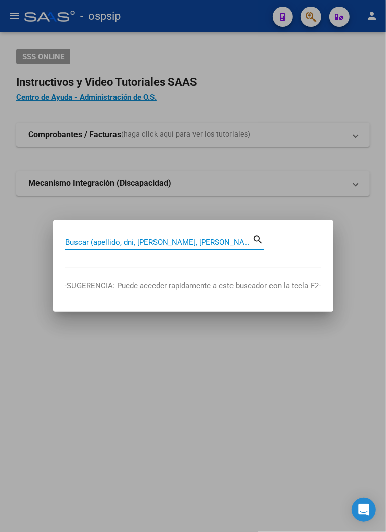
click at [86, 239] on input "Buscar (apellido, dni, [PERSON_NAME], [PERSON_NAME], cuit, obra social)" at bounding box center [159, 242] width 188 height 9
type input "23591187"
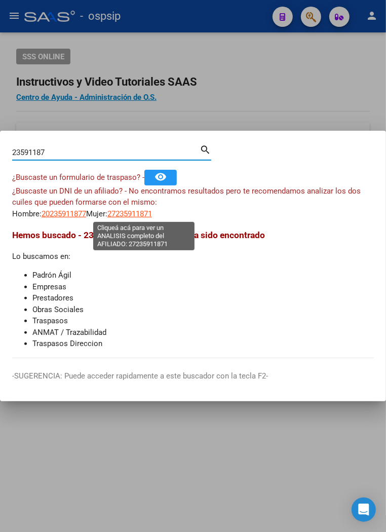
click at [151, 216] on span "27235911871" at bounding box center [129, 213] width 45 height 9
type textarea "27235911871"
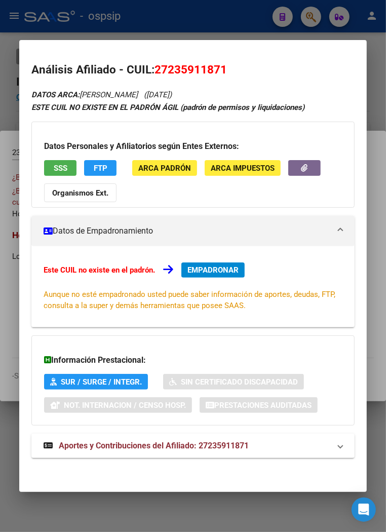
scroll to position [1, 0]
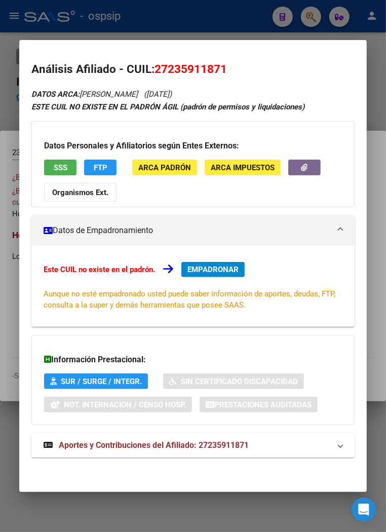
click at [160, 447] on span "Aportes y Contribuciones del Afiliado: 27235911871" at bounding box center [154, 445] width 190 height 10
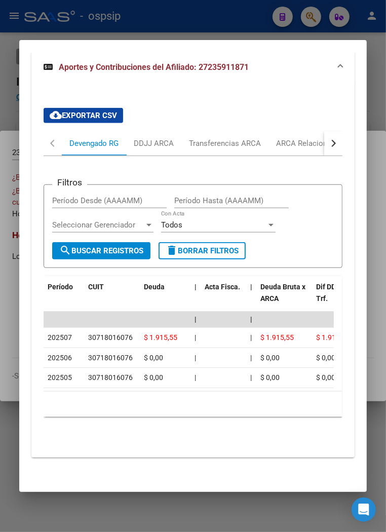
scroll to position [392, 0]
click at [309, 139] on div "ARCA Relaciones Laborales" at bounding box center [323, 143] width 95 height 11
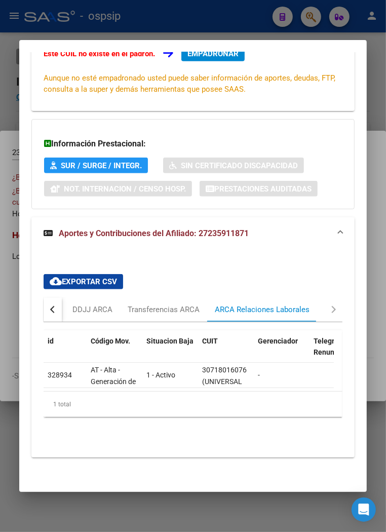
scroll to position [225, 0]
click at [227, 24] on div at bounding box center [193, 266] width 386 height 532
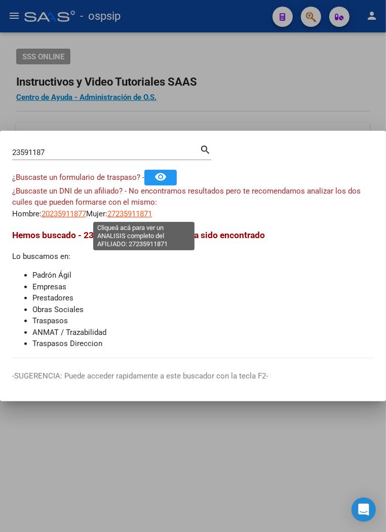
click at [137, 215] on span "27235911871" at bounding box center [129, 213] width 45 height 9
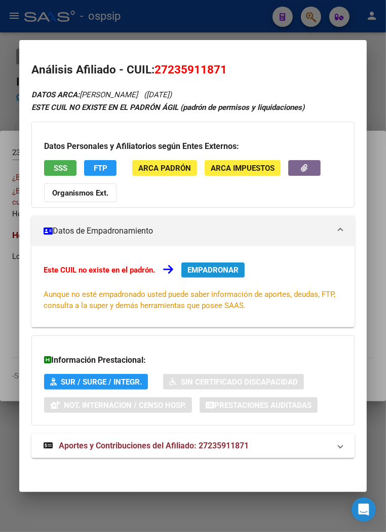
click at [213, 275] on button "EMPADRONAR" at bounding box center [212, 270] width 63 height 15
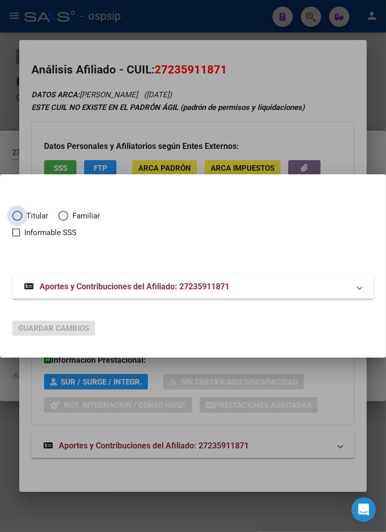
click at [19, 217] on span "Elija una opción" at bounding box center [17, 216] width 10 height 10
click at [19, 217] on input "Titular" at bounding box center [17, 216] width 10 height 10
radio input "true"
checkbox input "true"
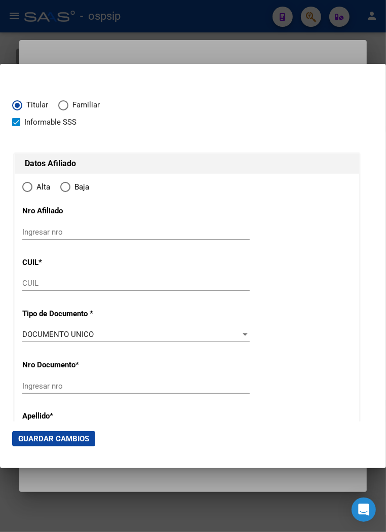
type input "27-23591187-1"
type input "23591187"
type input "AVILA"
type input "KARINA ELIZABETH"
type input "1973-09-20"
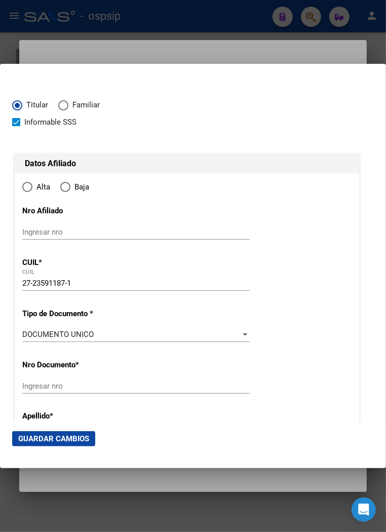
type input "LOS POLVORINES"
type input "1613"
type input "TACUARI"
type input "2910"
radio input "true"
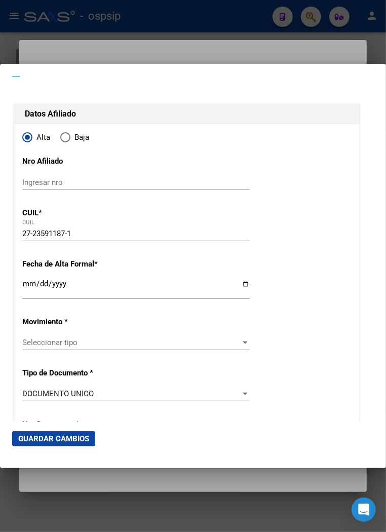
scroll to position [113, 0]
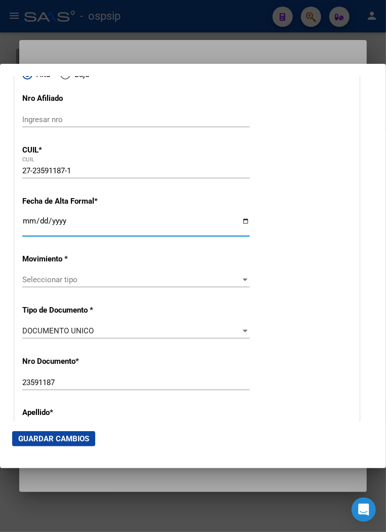
click at [31, 221] on input "Ingresar fecha" at bounding box center [136, 225] width 228 height 16
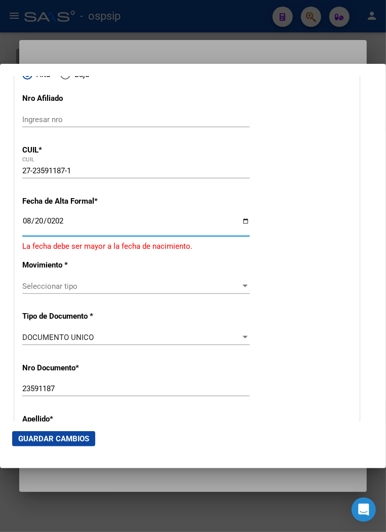
type input "[DATE]"
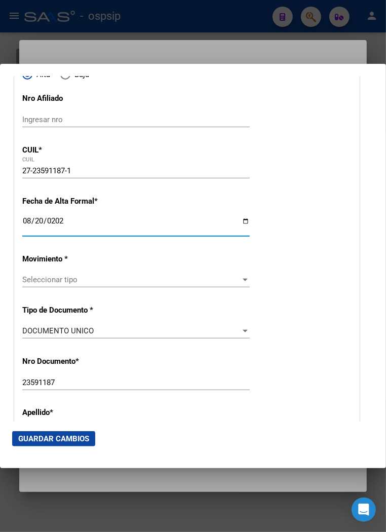
click at [64, 278] on span "Seleccionar tipo" at bounding box center [131, 279] width 218 height 9
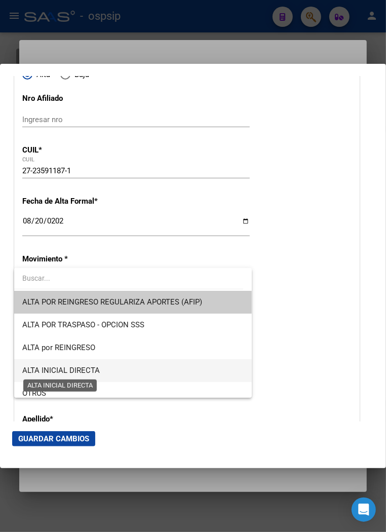
click at [83, 369] on span "ALTA INICIAL DIRECTA" at bounding box center [61, 370] width 78 height 9
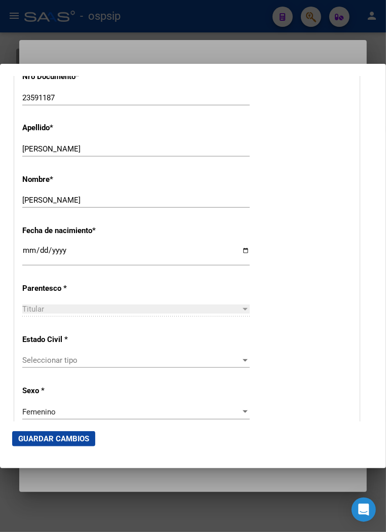
scroll to position [507, 0]
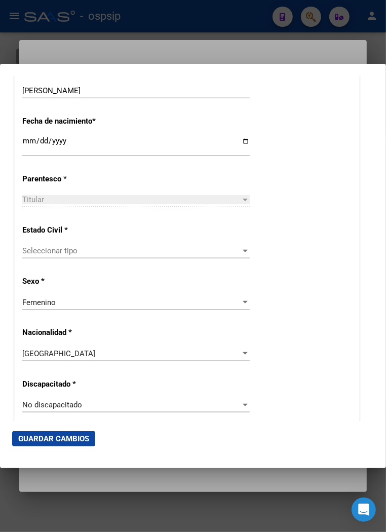
click at [118, 252] on span "Seleccionar tipo" at bounding box center [131, 250] width 218 height 9
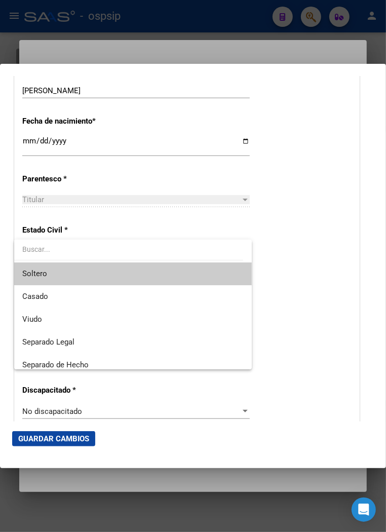
click at [87, 276] on span "Soltero" at bounding box center [133, 274] width 222 height 23
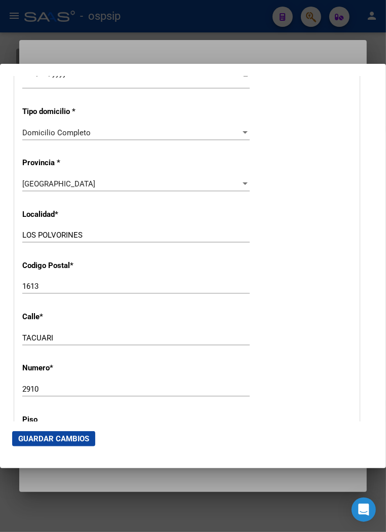
scroll to position [901, 0]
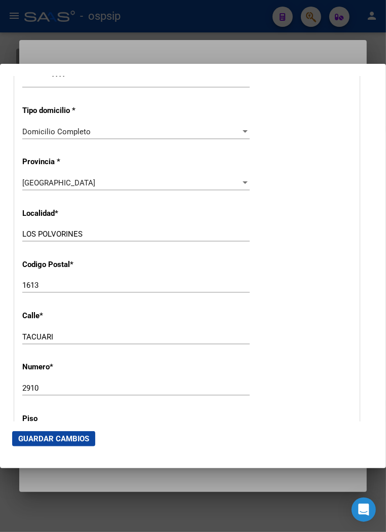
click at [66, 333] on input "TACUARI" at bounding box center [136, 337] width 228 height 9
type input "T"
type input "o"
type input "OLAZABAL"
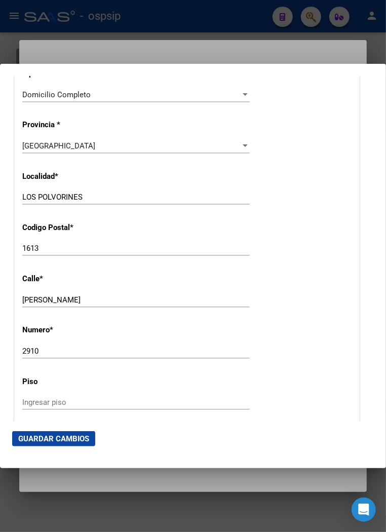
scroll to position [957, 0]
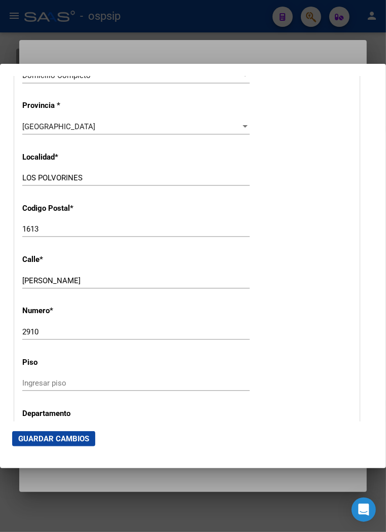
click at [44, 327] on input "2910" at bounding box center [136, 331] width 228 height 9
type input "2"
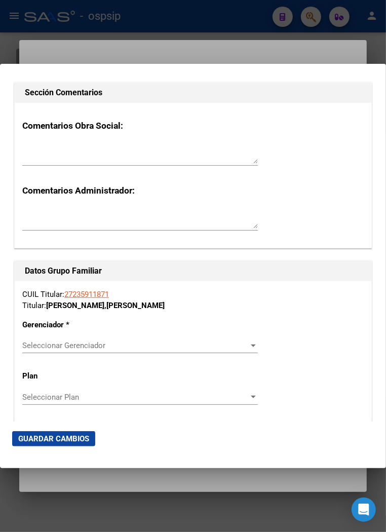
scroll to position [1633, 0]
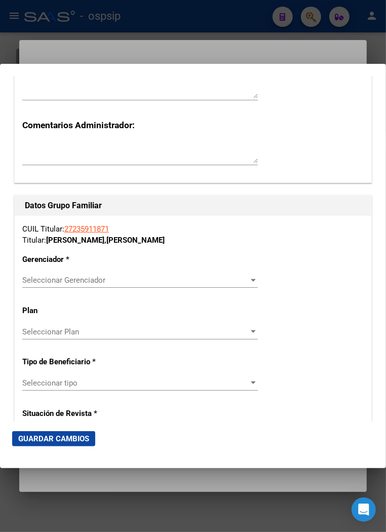
type input "881"
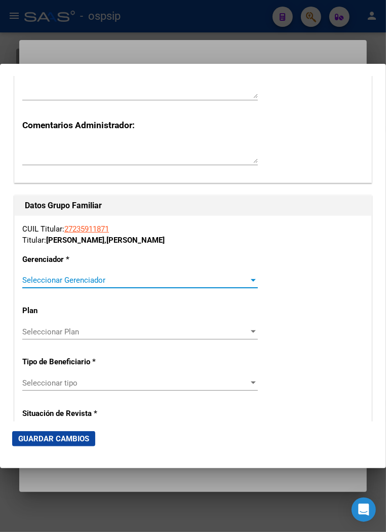
click at [249, 276] on div at bounding box center [253, 280] width 9 height 8
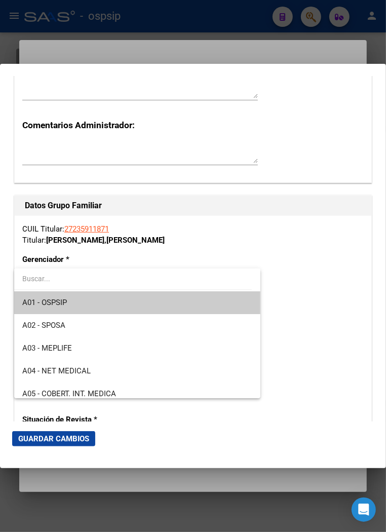
click at [109, 301] on span "A01 - OSPSIP" at bounding box center [137, 302] width 230 height 23
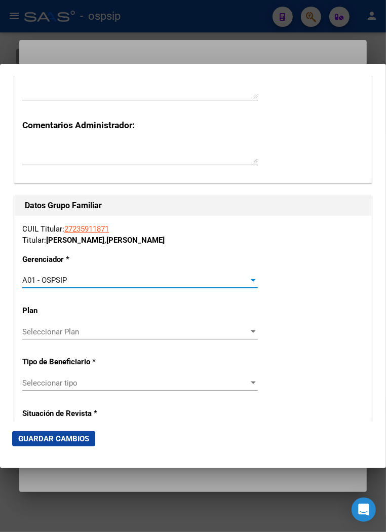
scroll to position [1689, 0]
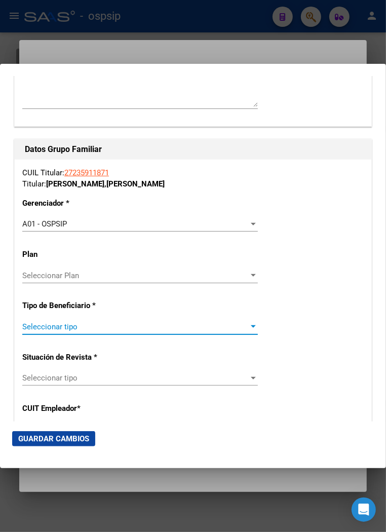
click at [241, 330] on span "Seleccionar tipo" at bounding box center [135, 326] width 227 height 9
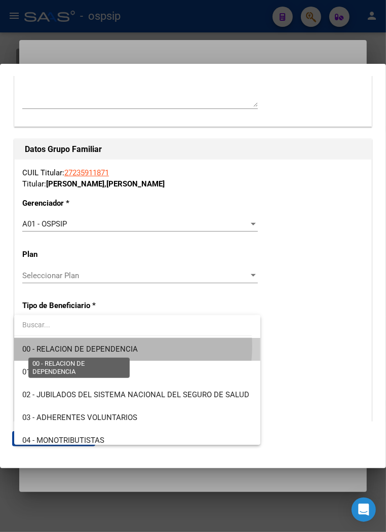
click at [105, 346] on span "00 - RELACION DE DEPENDENCIA" at bounding box center [80, 349] width 116 height 9
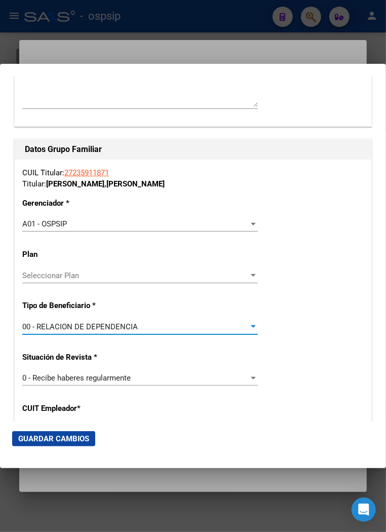
type input "30-71801607-6"
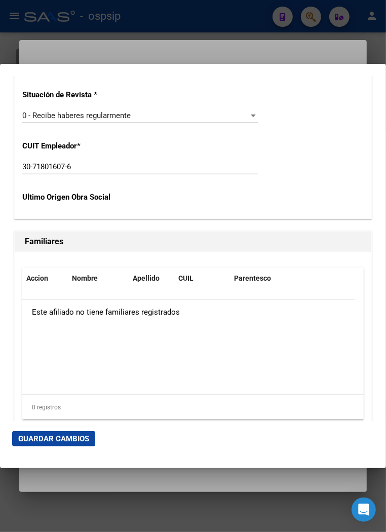
scroll to position [1971, 0]
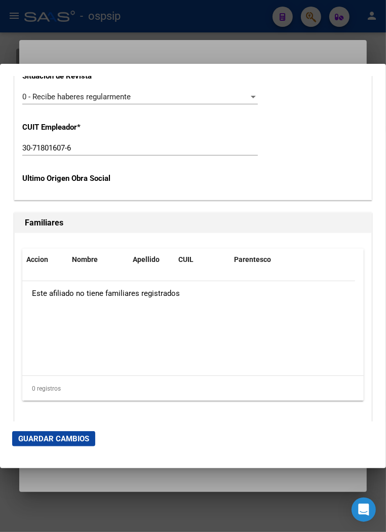
click at [68, 436] on span "Guardar Cambios" at bounding box center [53, 438] width 71 height 9
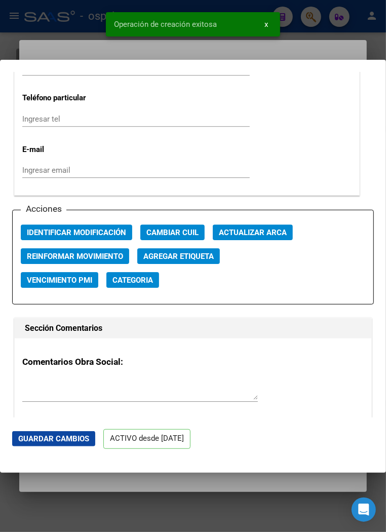
scroll to position [1460, 0]
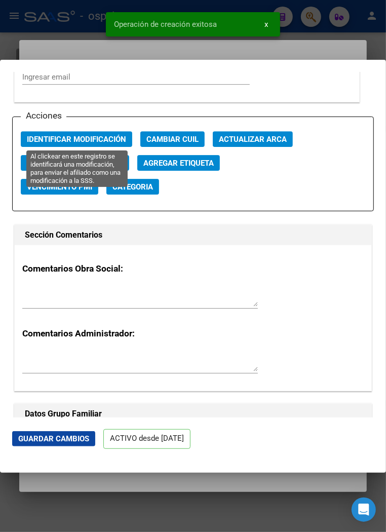
click at [68, 142] on span "Identificar Modificación" at bounding box center [76, 139] width 99 height 9
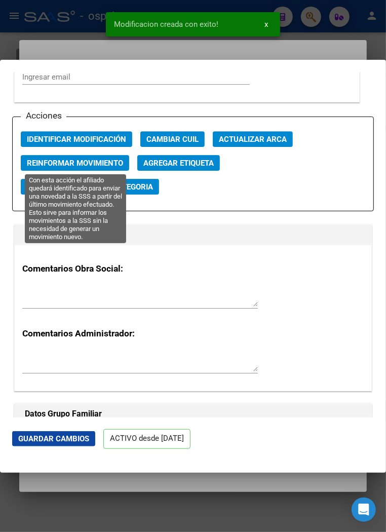
click at [64, 166] on span "Reinformar Movimiento" at bounding box center [75, 163] width 96 height 9
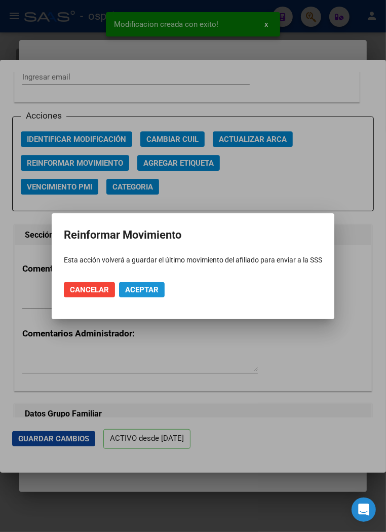
click at [158, 292] on button "Aceptar" at bounding box center [142, 289] width 46 height 15
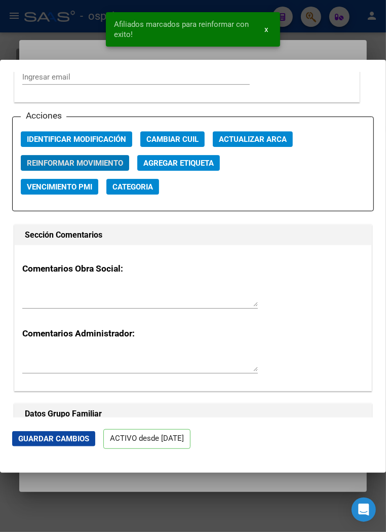
click at [64, 444] on button "Guardar Cambios" at bounding box center [53, 438] width 83 height 15
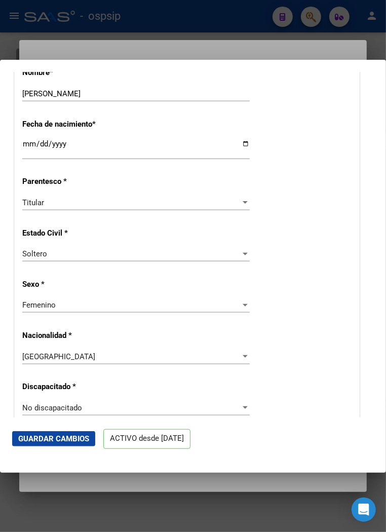
scroll to position [389, 0]
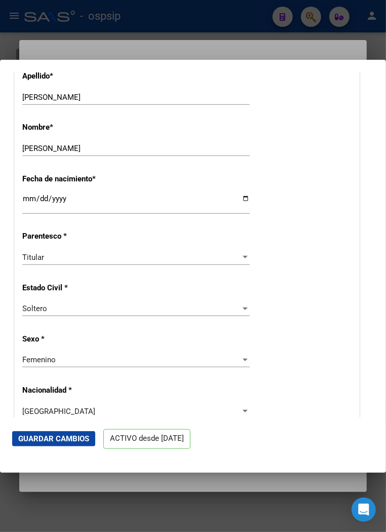
click at [156, 55] on div at bounding box center [193, 266] width 386 height 532
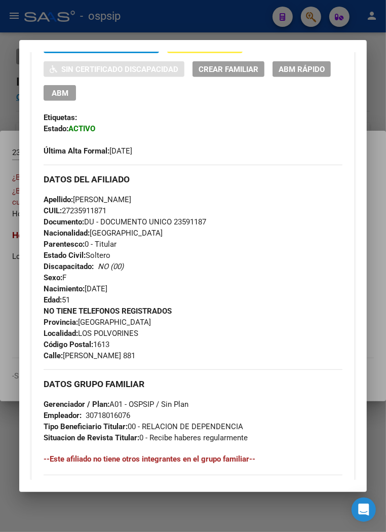
scroll to position [281, 0]
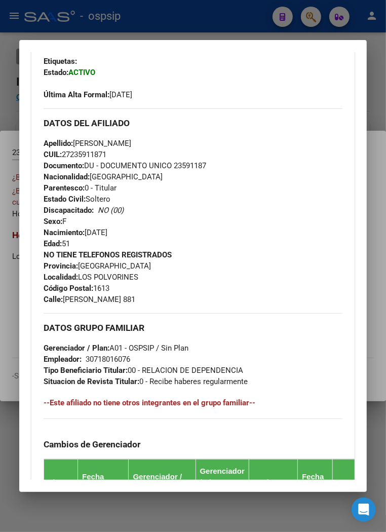
drag, startPoint x: 73, startPoint y: 140, endPoint x: 144, endPoint y: 145, distance: 71.1
click at [131, 145] on span "Apellido: KARINA ELIZABETH AVILA" at bounding box center [88, 143] width 88 height 9
copy span "KARINA ELIZABETH"
drag, startPoint x: 62, startPoint y: 297, endPoint x: 102, endPoint y: 296, distance: 40.1
click at [102, 296] on span "Calle: OLAZABAL 881" at bounding box center [90, 299] width 92 height 9
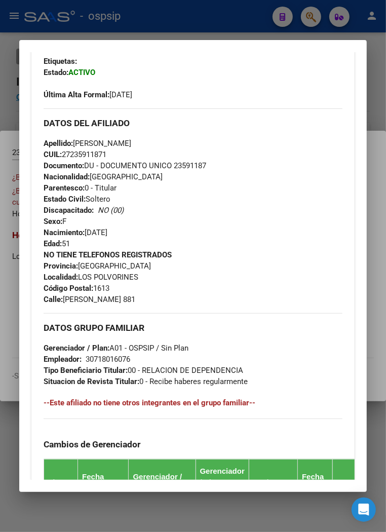
copy span "OLAZABAL"
click at [173, 19] on div at bounding box center [193, 266] width 386 height 532
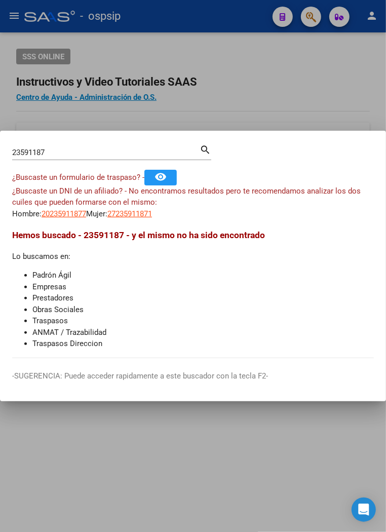
click at [173, 19] on div at bounding box center [193, 266] width 386 height 532
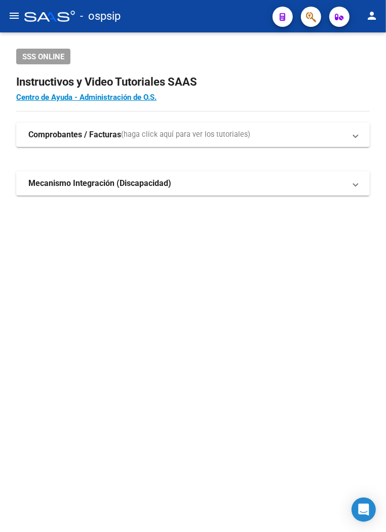
click at [309, 23] on span "button" at bounding box center [311, 17] width 10 height 21
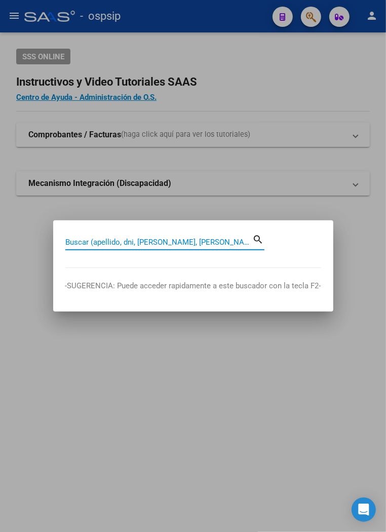
click at [95, 240] on input "Buscar (apellido, dni, [PERSON_NAME], [PERSON_NAME], cuit, obra social)" at bounding box center [159, 242] width 188 height 9
type input "37302953"
click at [257, 239] on mat-icon "search" at bounding box center [259, 239] width 12 height 12
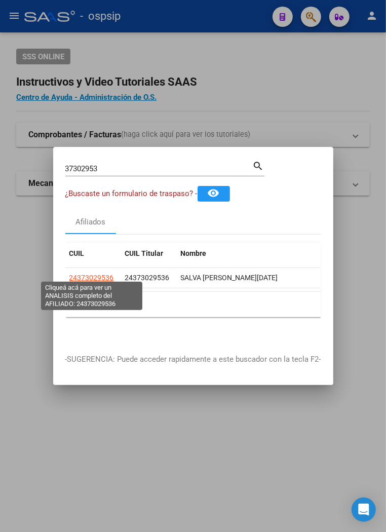
click at [94, 275] on span "24373029536" at bounding box center [91, 278] width 45 height 8
type textarea "24373029536"
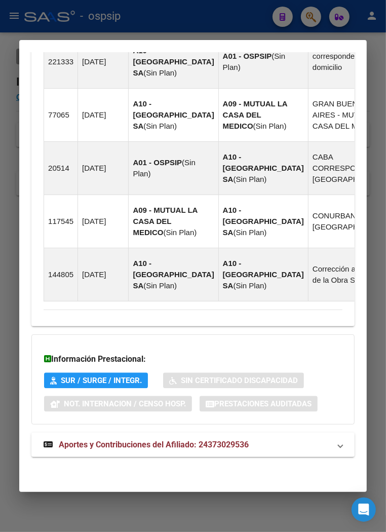
scroll to position [903, 0]
click at [144, 449] on span "Aportes y Contribuciones del Afiliado: 24373029536" at bounding box center [154, 445] width 190 height 10
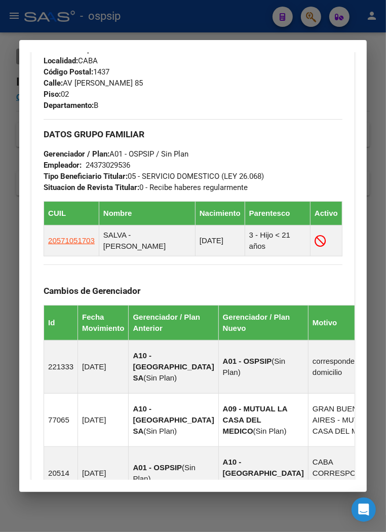
scroll to position [565, 0]
